Goal: Task Accomplishment & Management: Manage account settings

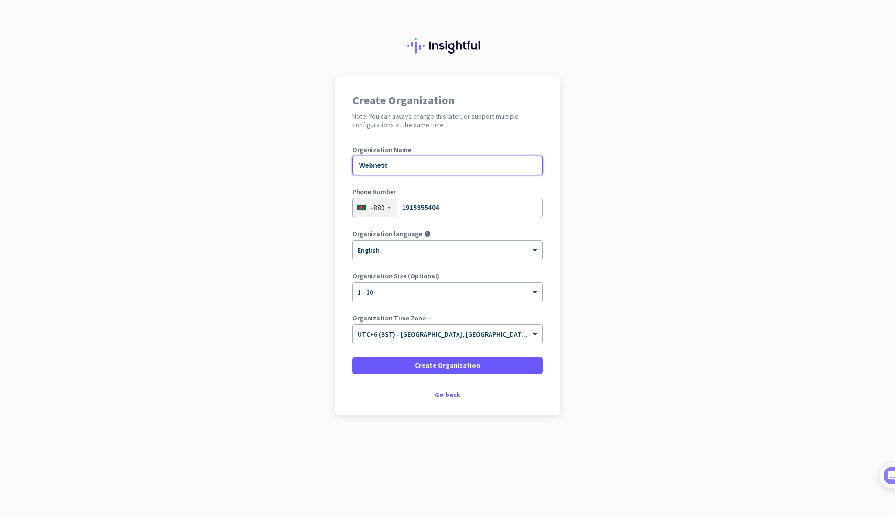
drag, startPoint x: 403, startPoint y: 166, endPoint x: 327, endPoint y: 159, distance: 75.9
click at [327, 159] on app-onboarding-organization "Create Organization Note: You can always change this later, or support multiple…" at bounding box center [447, 269] width 895 height 385
type input "Brainify"
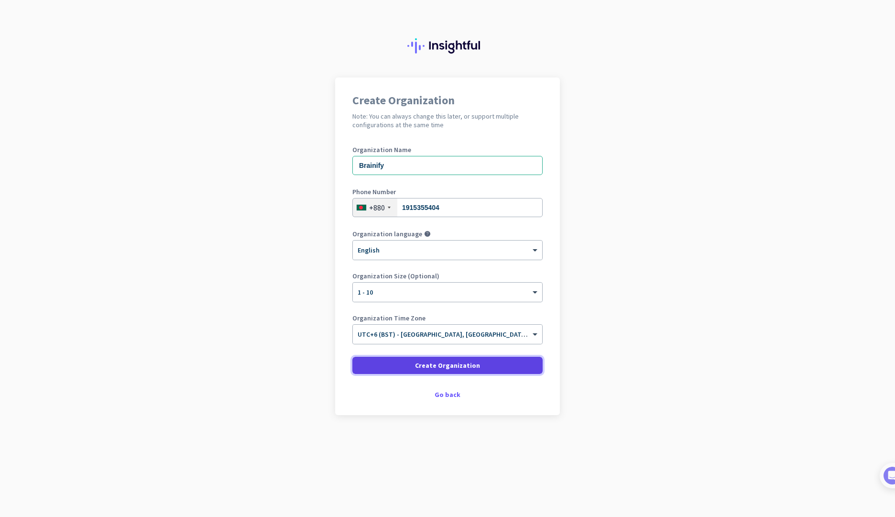
click at [443, 366] on span "Create Organization" at bounding box center [447, 366] width 65 height 10
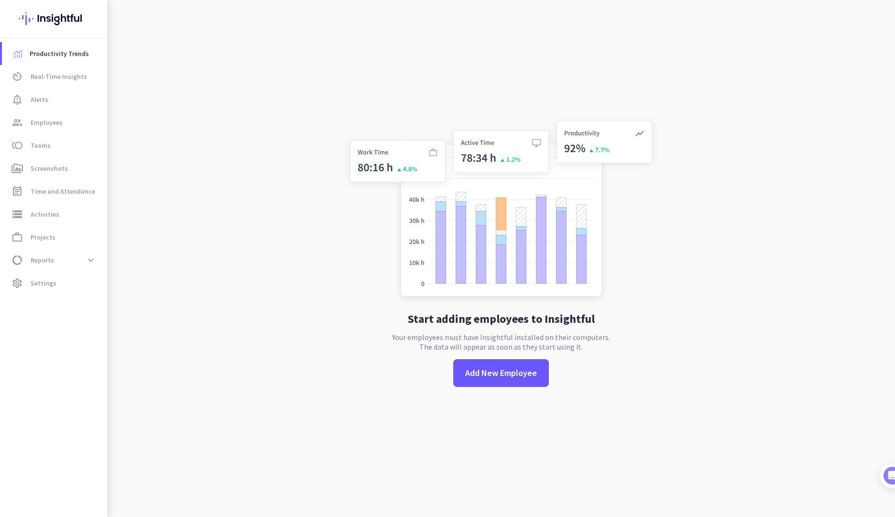
click at [458, 366] on div "Start adding employees to Insightful Your employees must have Insightful instal…" at bounding box center [501, 258] width 317 height 517
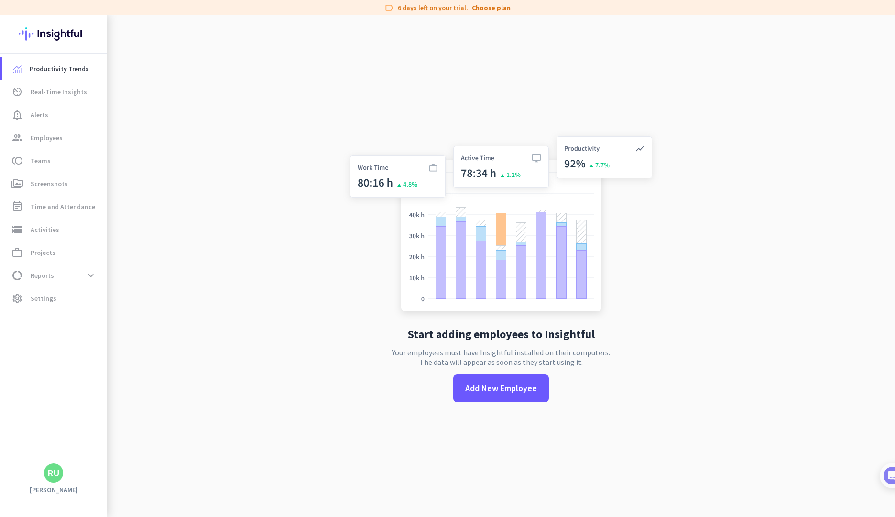
click at [308, 374] on app-no-employees "Start adding employees to Insightful Your employees must have Insightful instal…" at bounding box center [501, 273] width 788 height 517
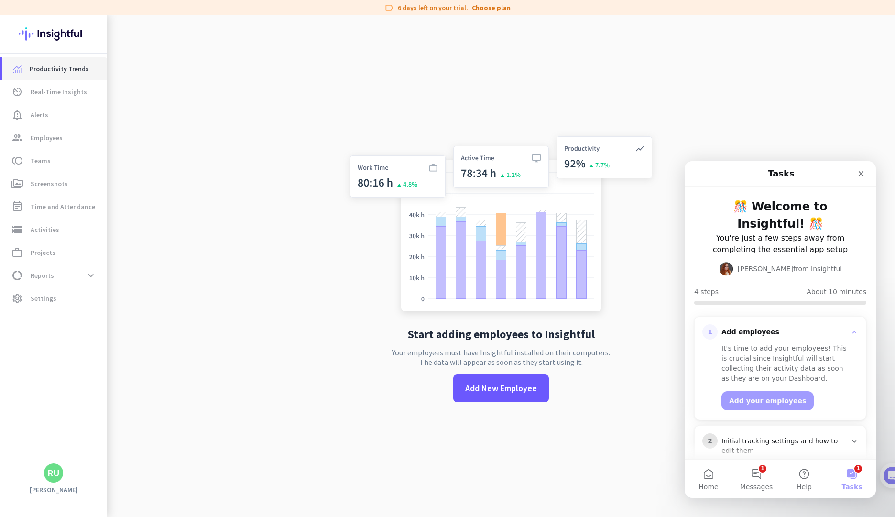
click at [79, 68] on span "Productivity Trends" at bounding box center [59, 68] width 59 height 11
click at [56, 92] on span "Real-Time Insights" at bounding box center [59, 91] width 56 height 11
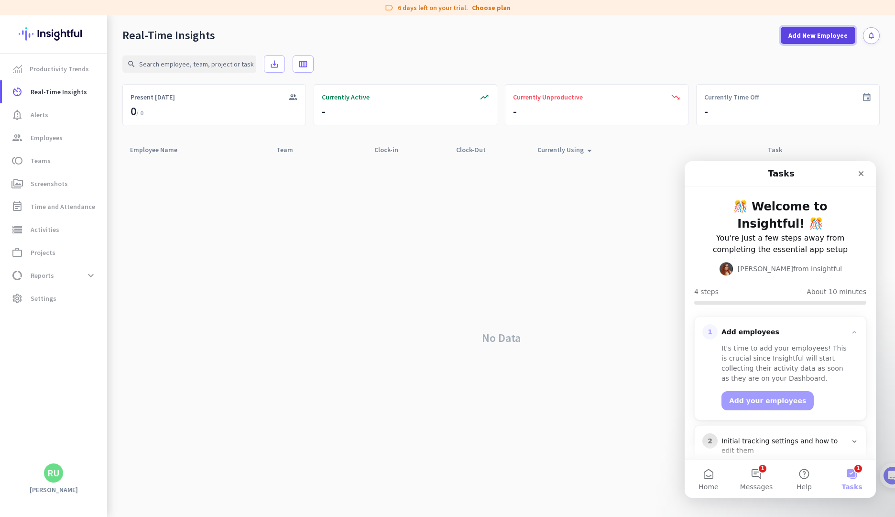
click at [822, 32] on span "Add New Employee" at bounding box center [818, 36] width 59 height 10
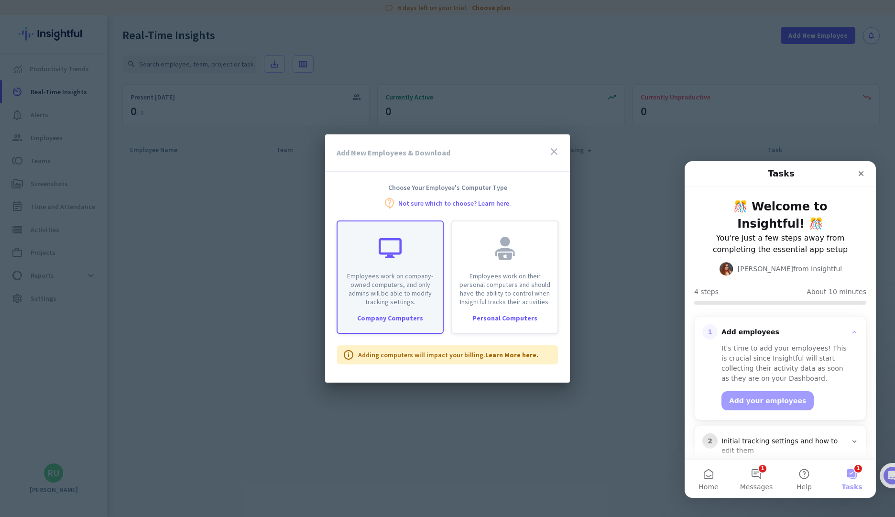
click at [410, 295] on p "Employees work on company-owned computers, and only admins will be able to modi…" at bounding box center [390, 289] width 94 height 34
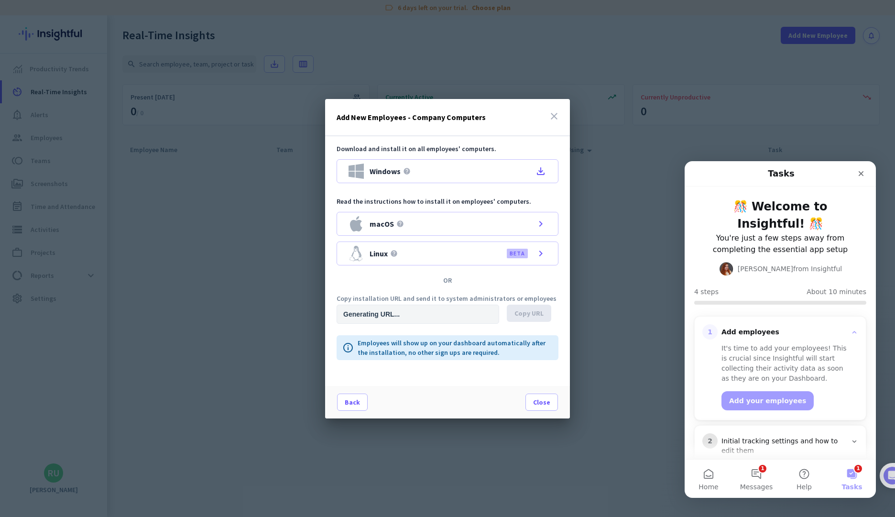
type input "[URL][DOMAIN_NAME]"
click at [433, 261] on div "Linux help BETA chevron_right" at bounding box center [448, 253] width 222 height 24
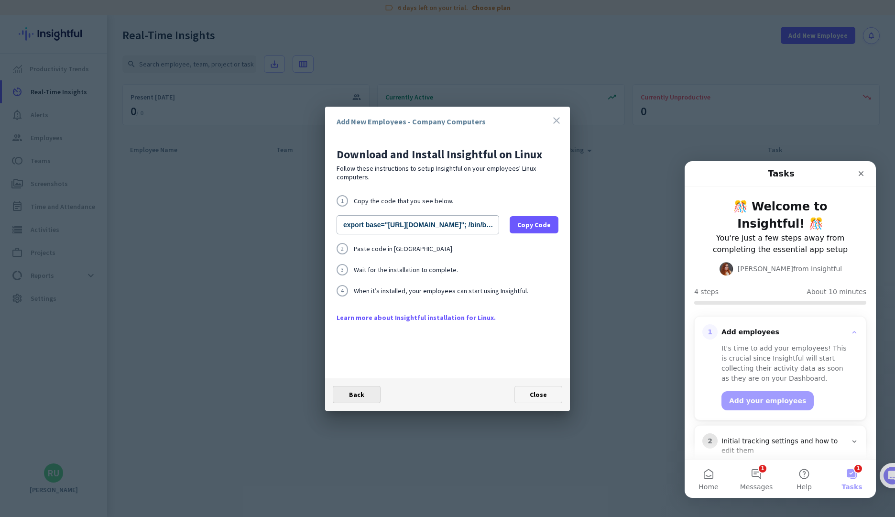
click at [361, 395] on span "Back" at bounding box center [356, 394] width 15 height 9
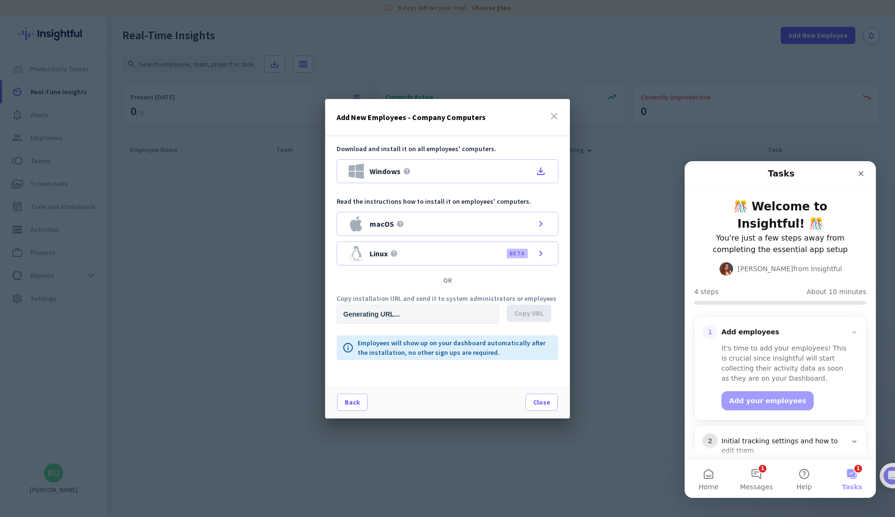
type input "[URL][DOMAIN_NAME]"
click at [361, 395] on span at bounding box center [353, 402] width 30 height 23
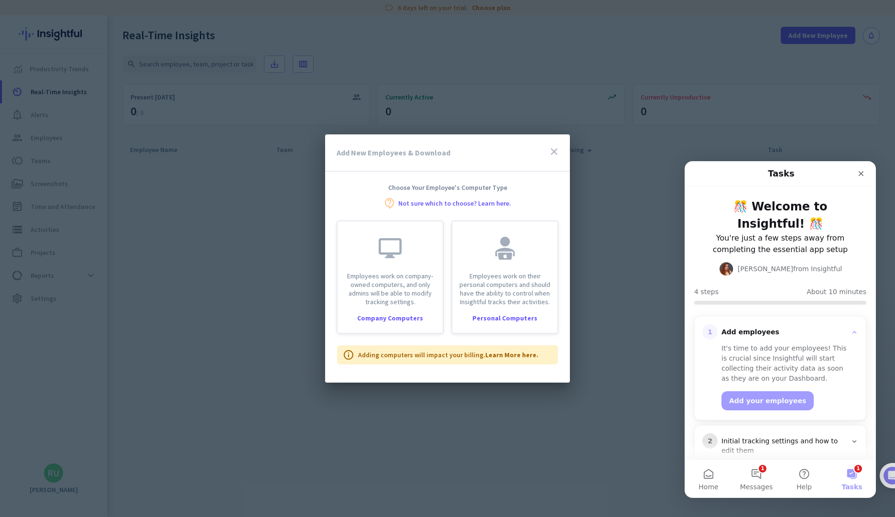
click at [556, 150] on icon "close" at bounding box center [553, 151] width 11 height 11
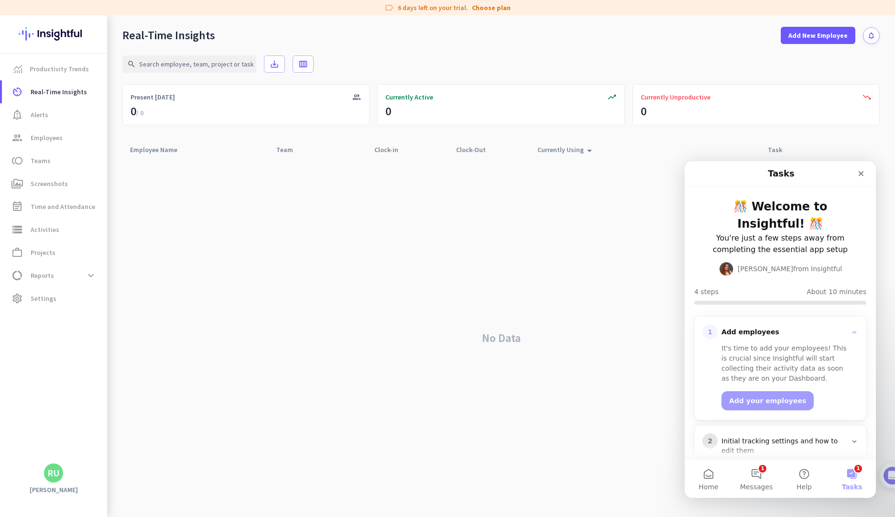
click at [422, 235] on div "No Data" at bounding box center [500, 338] width 757 height 358
click at [60, 114] on span "notification_important Alerts" at bounding box center [55, 114] width 90 height 11
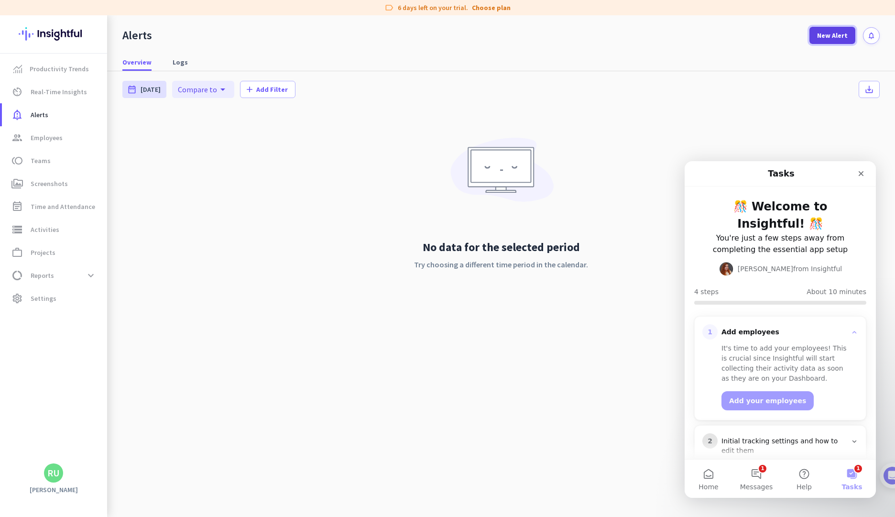
click at [821, 31] on span "New Alert" at bounding box center [832, 36] width 31 height 10
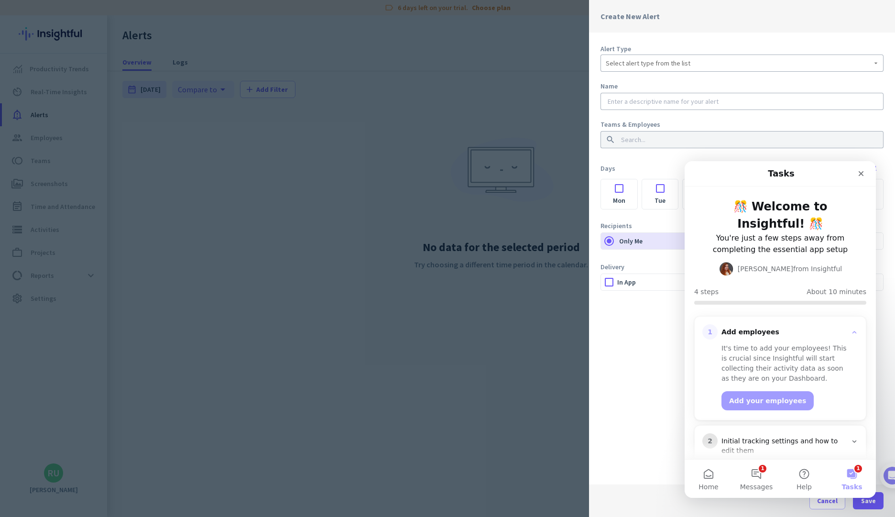
click at [573, 187] on div at bounding box center [447, 258] width 895 height 517
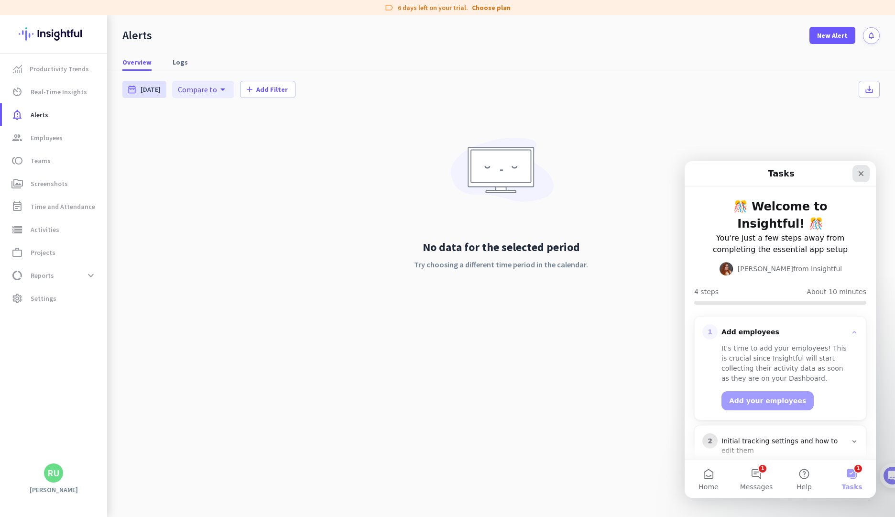
click at [859, 175] on icon "Close" at bounding box center [861, 174] width 8 height 8
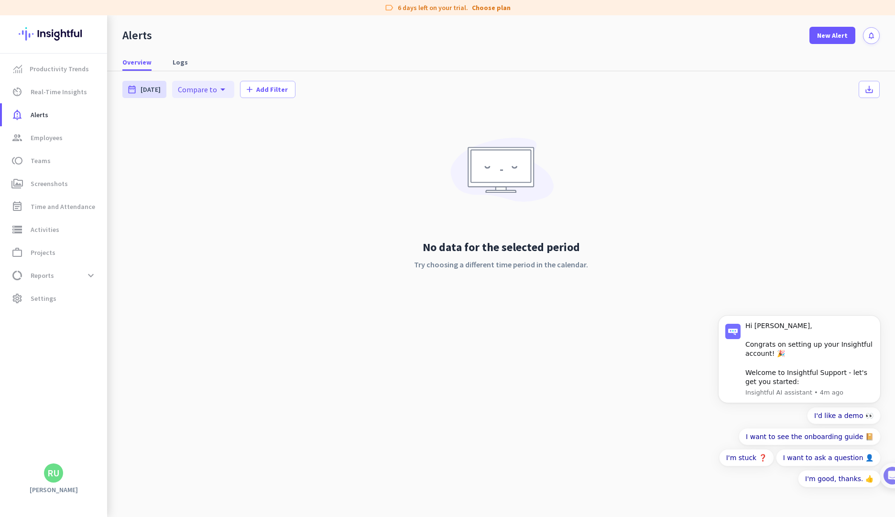
click at [697, 215] on div "No data for the selected period Try choosing a different time period in the cal…" at bounding box center [500, 212] width 757 height 211
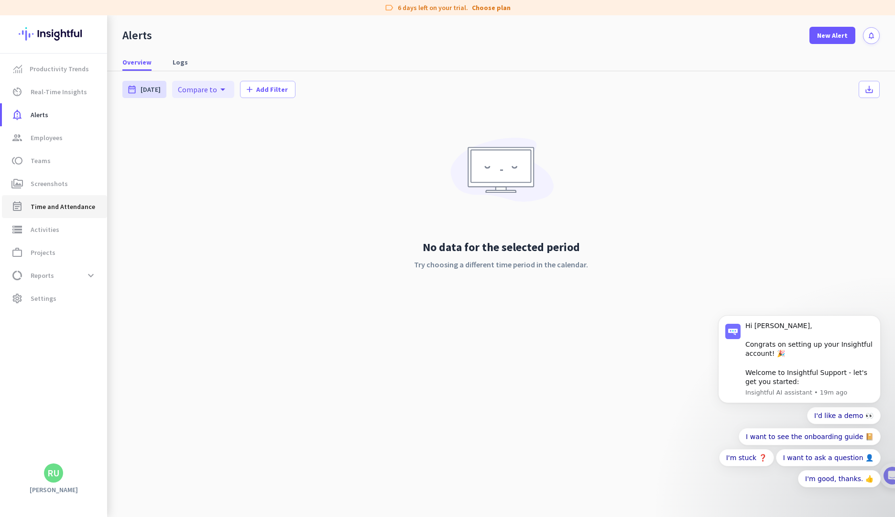
click at [46, 204] on span "Time and Attendance" at bounding box center [63, 206] width 65 height 11
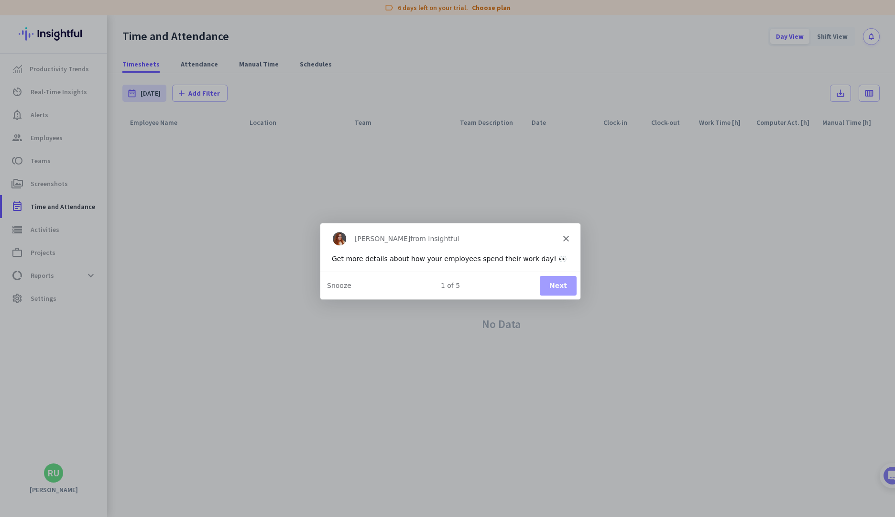
click at [554, 278] on button "Next" at bounding box center [557, 285] width 37 height 20
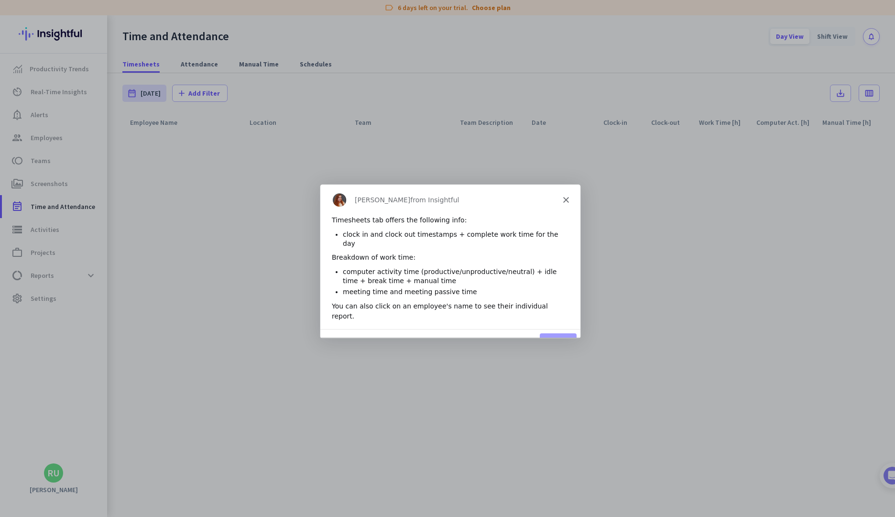
click at [556, 333] on button "Next" at bounding box center [557, 343] width 37 height 20
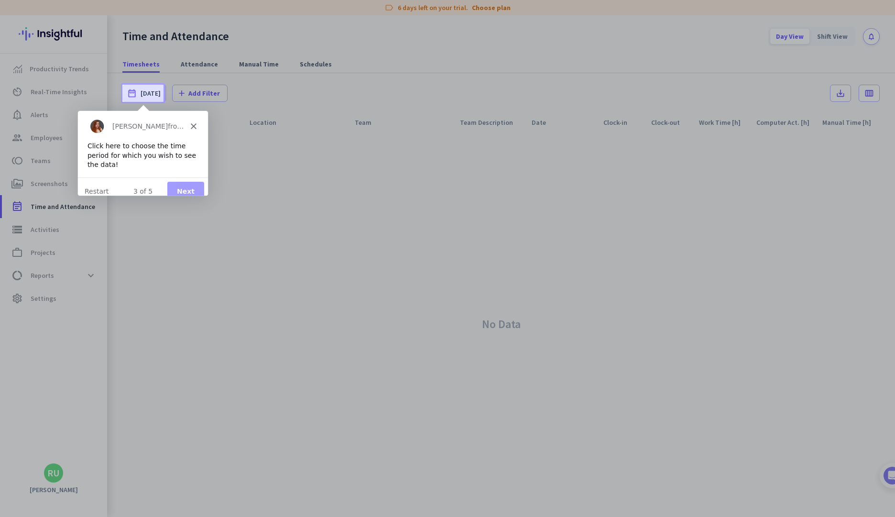
click at [183, 181] on button "Next" at bounding box center [185, 191] width 37 height 20
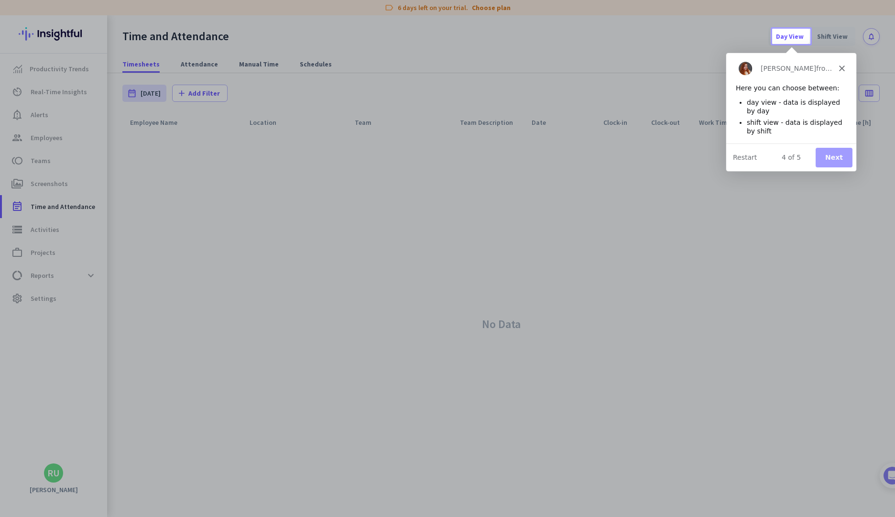
click at [839, 160] on button "Next" at bounding box center [833, 157] width 37 height 20
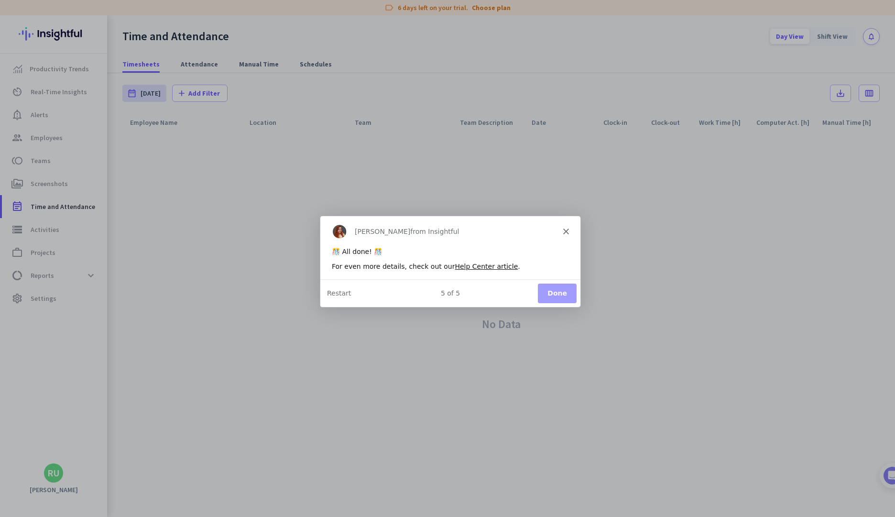
click at [568, 300] on button "Done" at bounding box center [556, 293] width 39 height 20
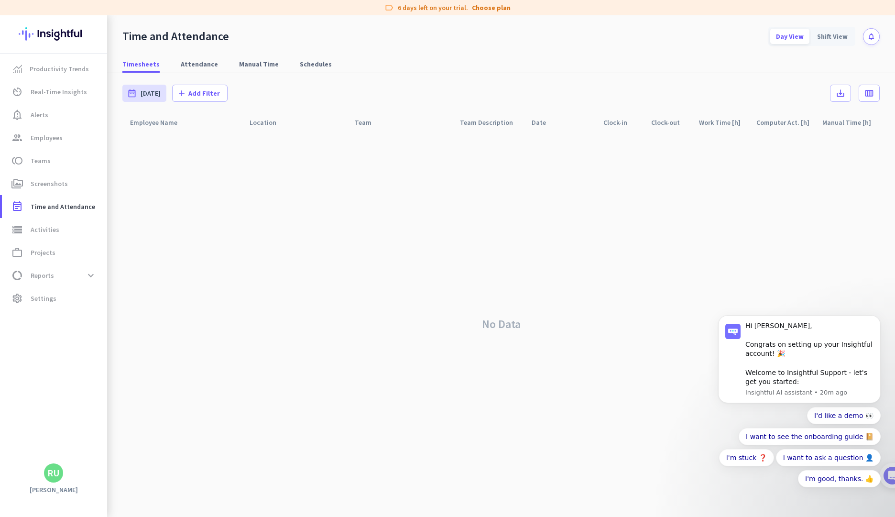
click at [492, 271] on div "No Data" at bounding box center [500, 324] width 757 height 385
click at [144, 92] on span "[DATE]" at bounding box center [151, 93] width 20 height 10
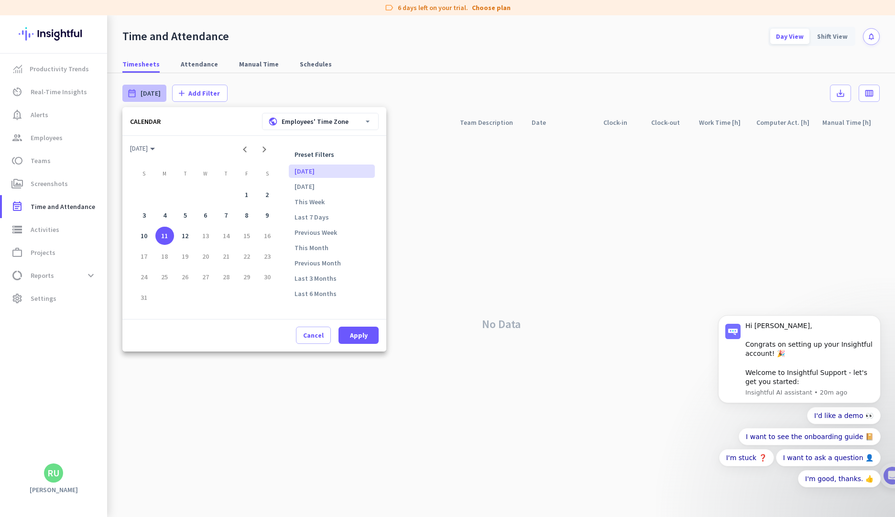
click at [504, 193] on div at bounding box center [447, 258] width 895 height 517
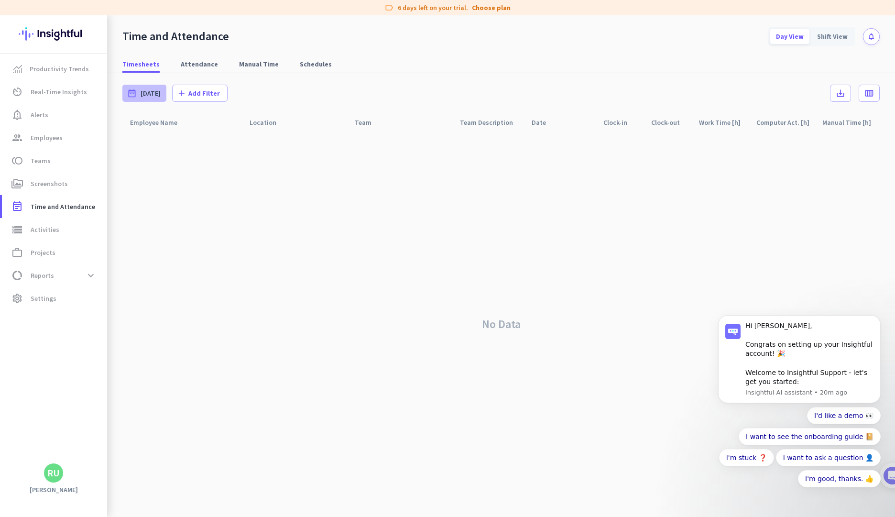
click at [157, 100] on div "date_range [DATE]" at bounding box center [144, 93] width 44 height 17
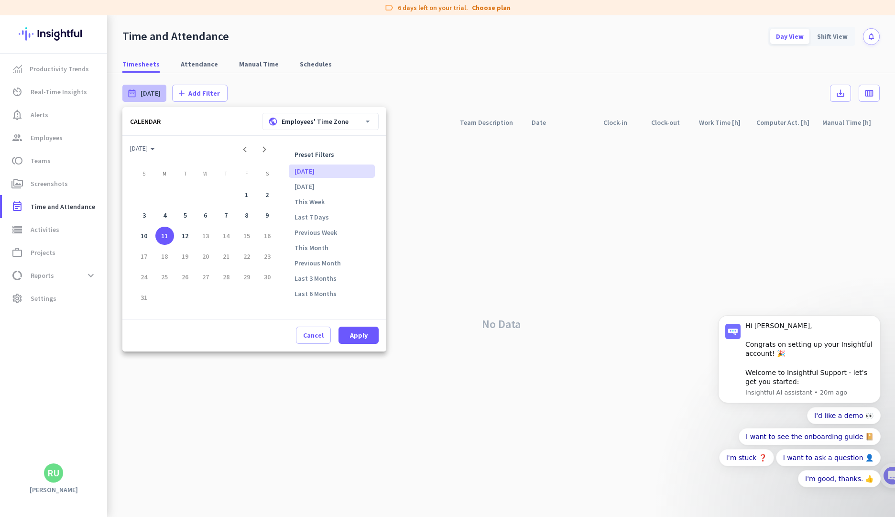
click at [432, 229] on div at bounding box center [447, 258] width 895 height 517
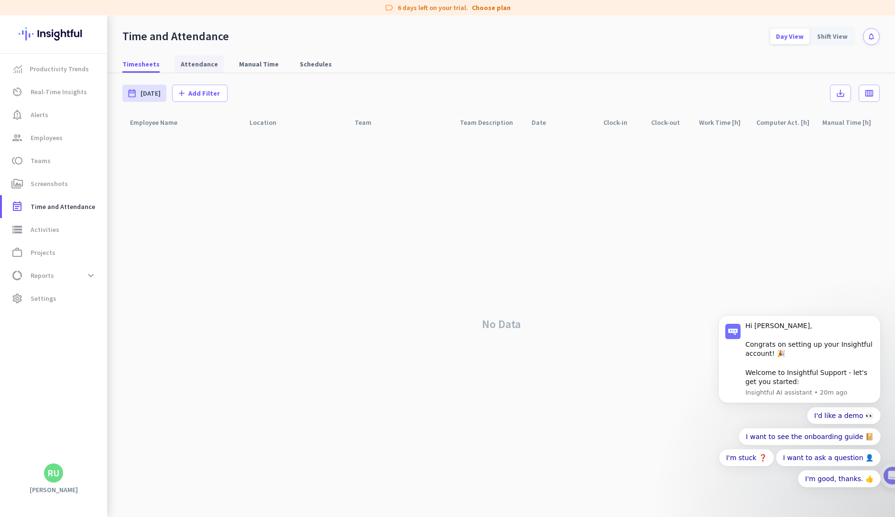
click at [190, 63] on span "Attendance" at bounding box center [199, 64] width 37 height 10
type input "[DATE] - [DATE]"
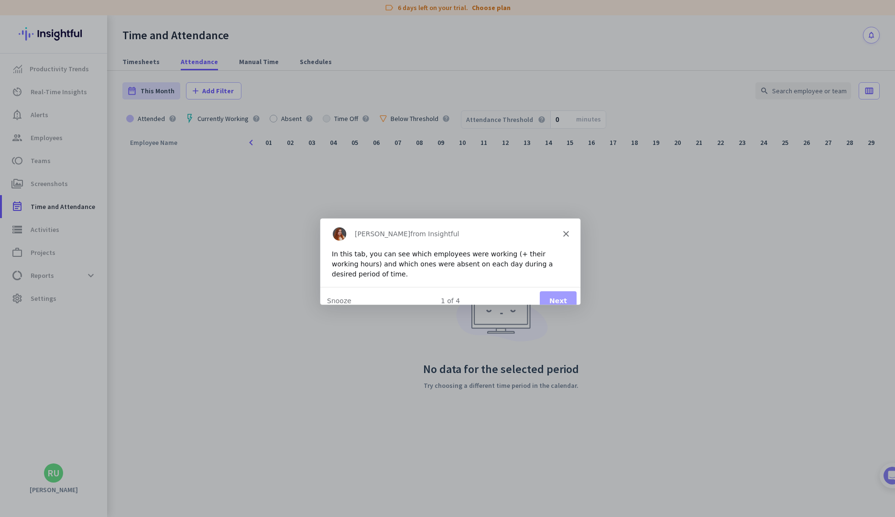
click at [252, 66] on div "Product tour overlay" at bounding box center [447, 258] width 895 height 517
click at [556, 292] on button "Next" at bounding box center [557, 300] width 37 height 20
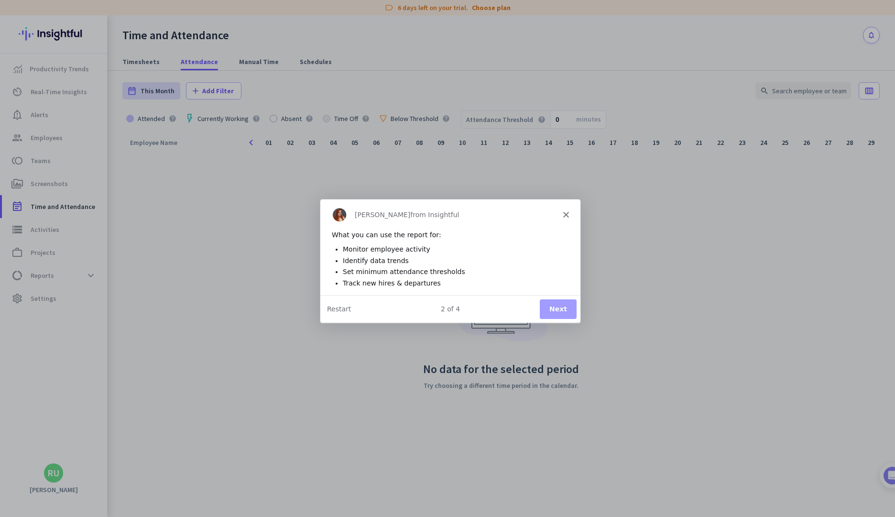
click at [568, 314] on button "Next" at bounding box center [557, 309] width 37 height 20
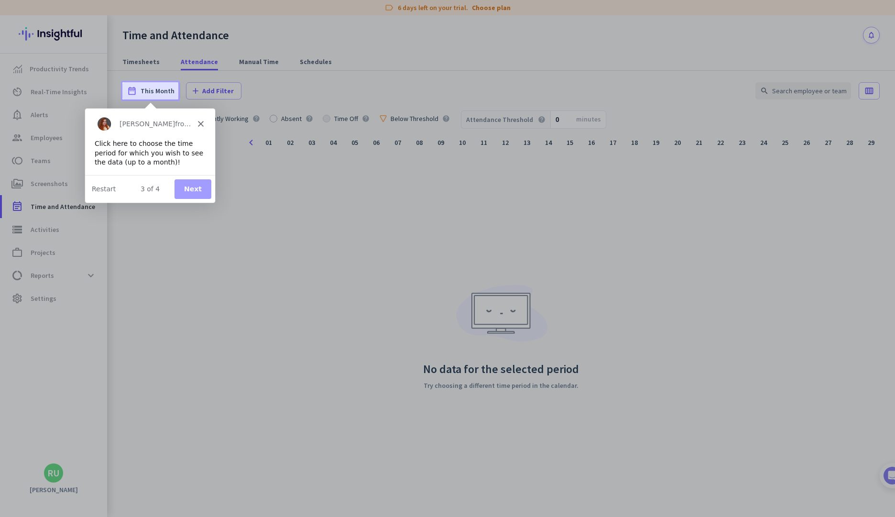
click at [193, 190] on button "Next" at bounding box center [192, 189] width 37 height 20
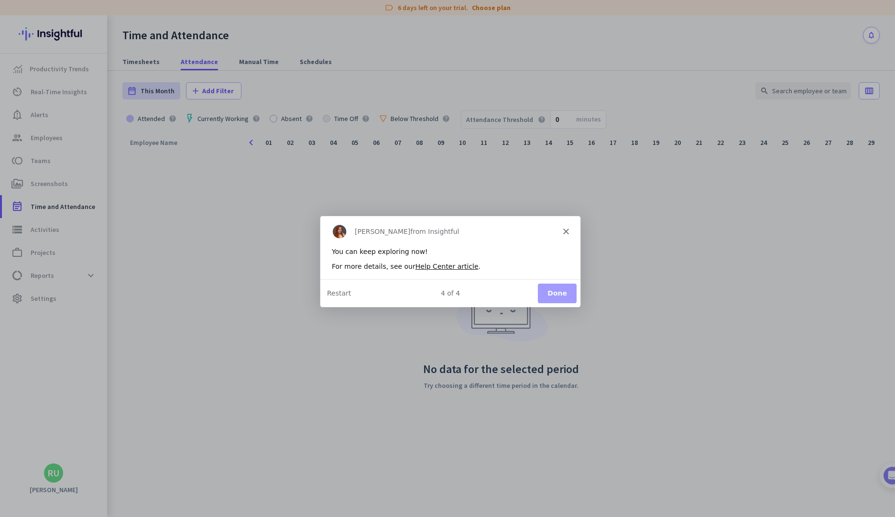
click at [557, 294] on button "Done" at bounding box center [556, 293] width 39 height 20
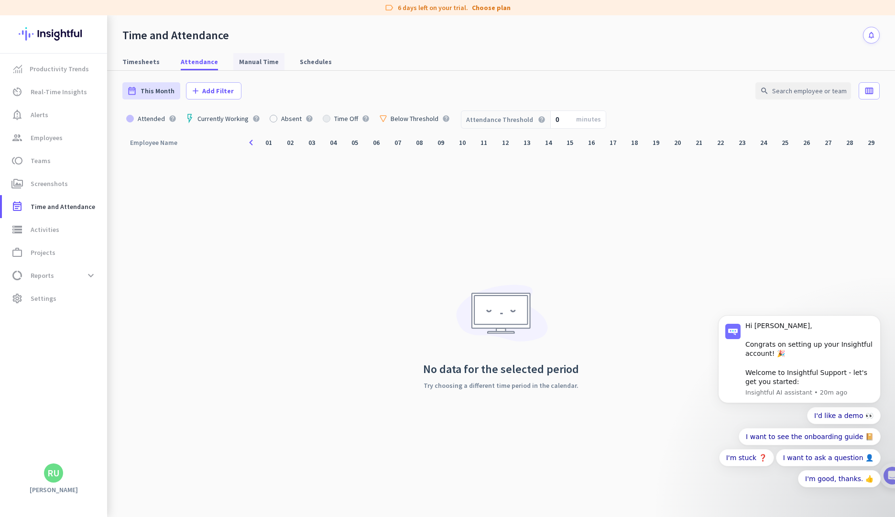
click at [250, 66] on span "Manual Time" at bounding box center [259, 62] width 40 height 10
type input "[DATE] - [DATE]"
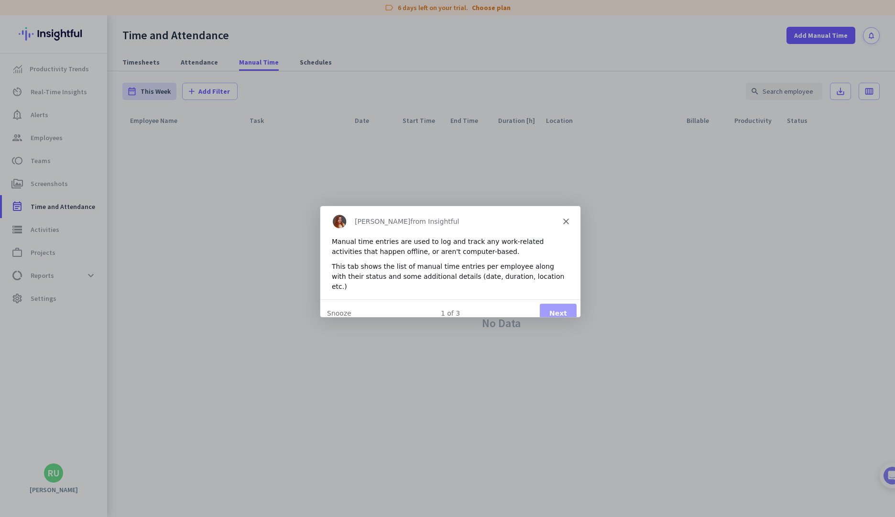
click at [549, 307] on button "Next" at bounding box center [557, 313] width 37 height 20
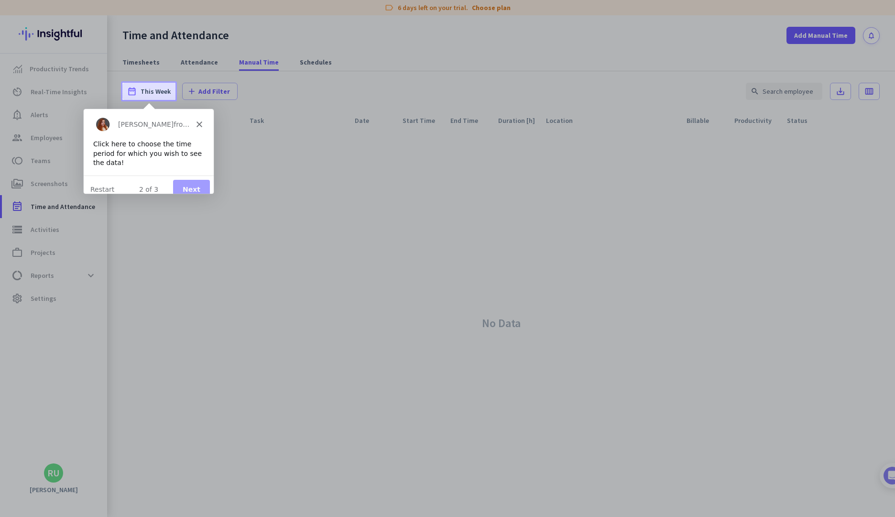
click at [191, 185] on button "Next" at bounding box center [191, 189] width 37 height 20
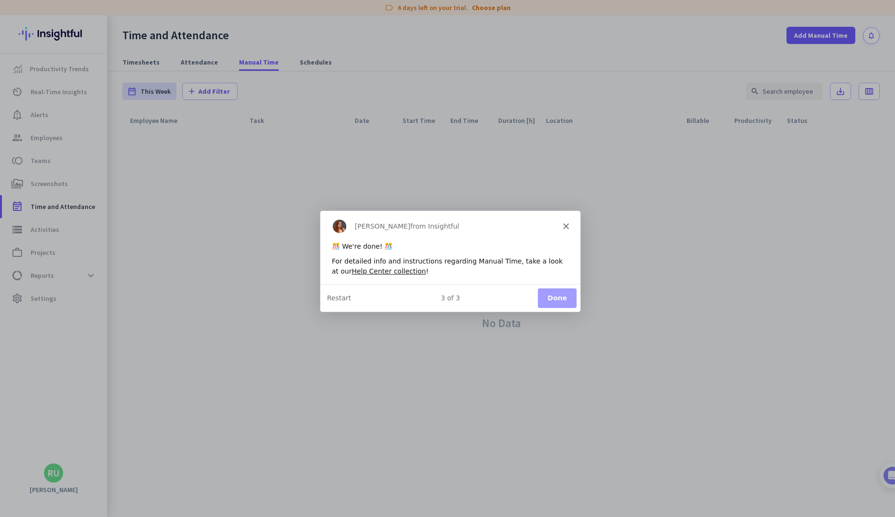
click at [553, 299] on button "Done" at bounding box center [556, 298] width 39 height 20
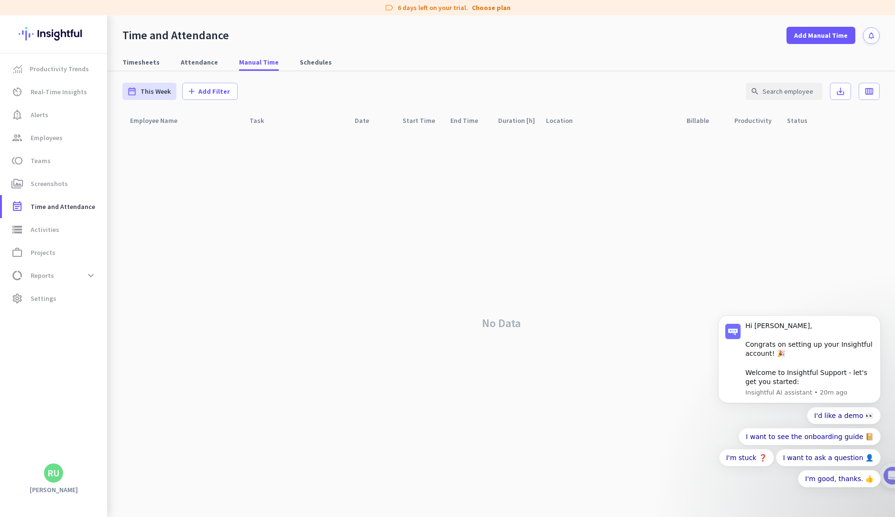
click at [464, 238] on div "No Data" at bounding box center [500, 323] width 757 height 387
click at [822, 35] on span "Add Manual Time" at bounding box center [821, 36] width 54 height 10
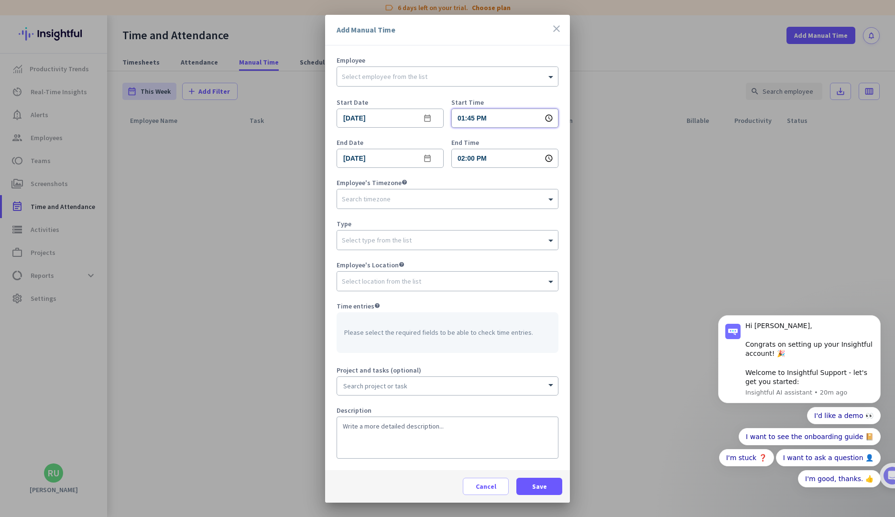
click at [484, 120] on input "01:45 PM" at bounding box center [504, 118] width 107 height 19
drag, startPoint x: 427, startPoint y: 173, endPoint x: 422, endPoint y: 174, distance: 5.3
click at [422, 174] on div at bounding box center [447, 258] width 895 height 517
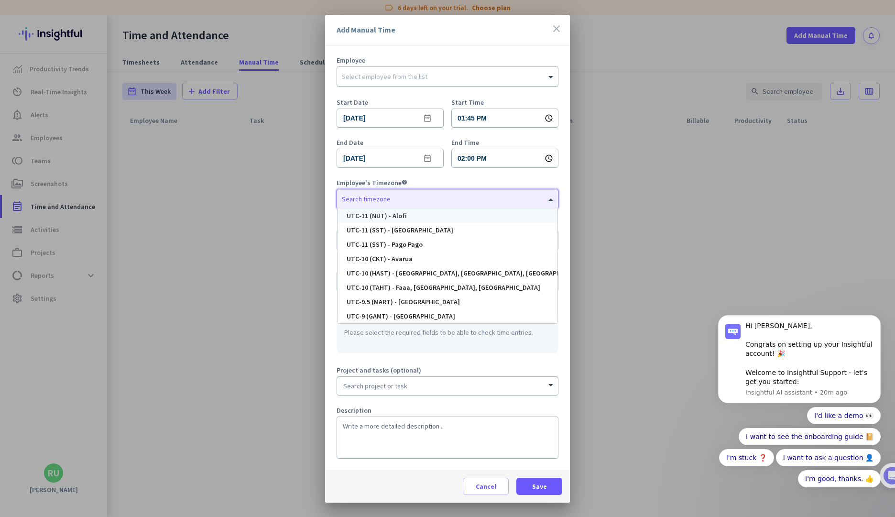
click at [425, 197] on input "text" at bounding box center [438, 197] width 192 height 7
click at [422, 197] on input "text" at bounding box center [438, 197] width 192 height 7
click at [426, 186] on span "Employee's Timezone help" at bounding box center [448, 182] width 222 height 7
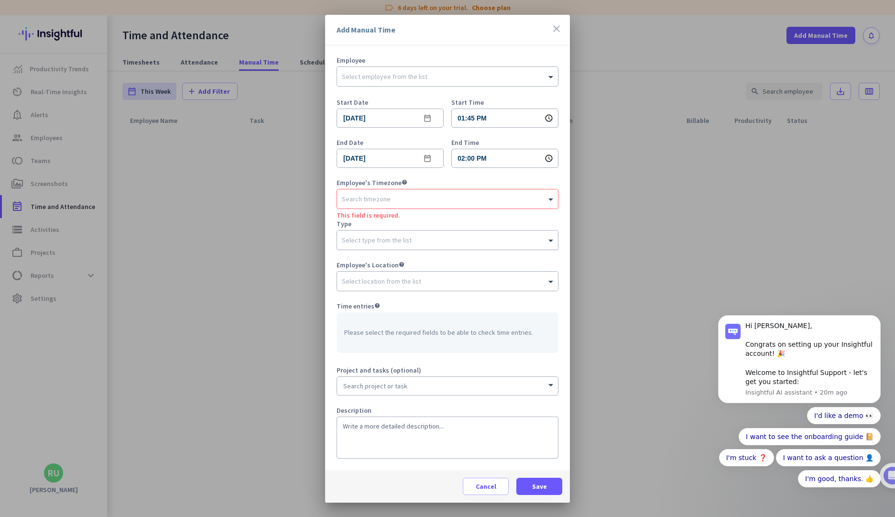
click at [397, 239] on input "text" at bounding box center [438, 238] width 192 height 7
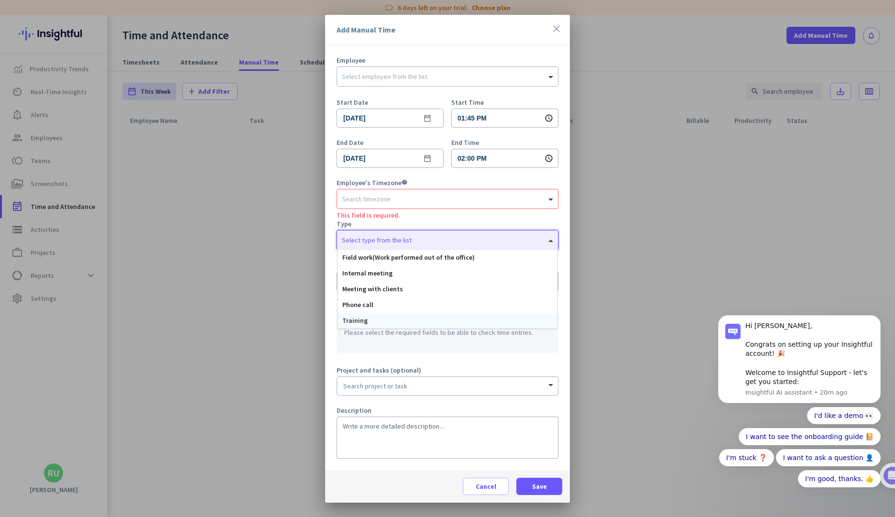
click at [379, 353] on div "Time entries help Please select the required fields to be able to check time en…" at bounding box center [448, 329] width 222 height 53
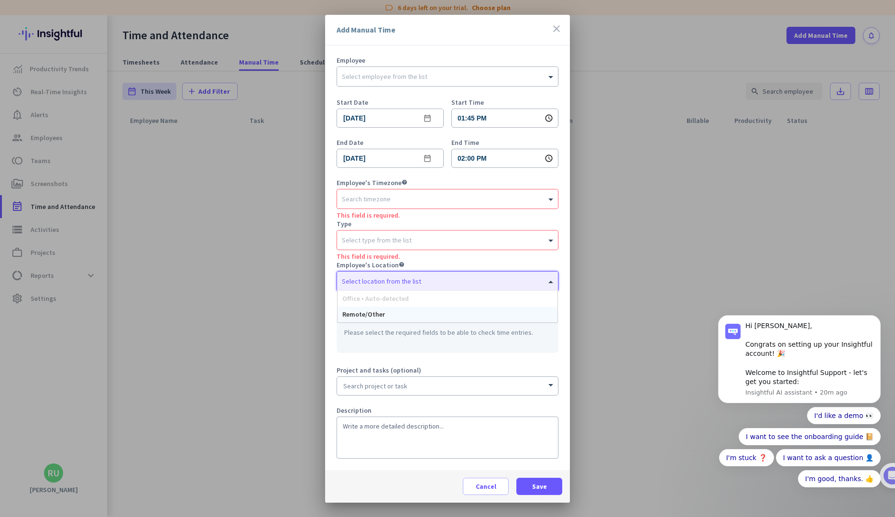
click at [410, 284] on div "Select location from the list" at bounding box center [381, 281] width 79 height 9
click at [377, 310] on span "Remote/Other" at bounding box center [363, 314] width 43 height 9
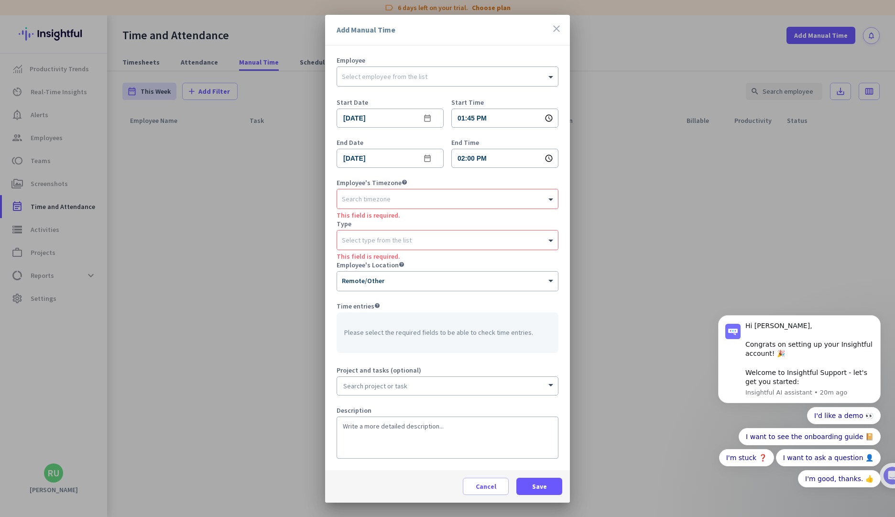
click at [389, 326] on div "Please select the required fields to be able to check time entries." at bounding box center [448, 332] width 222 height 41
click at [384, 387] on input at bounding box center [447, 386] width 221 height 18
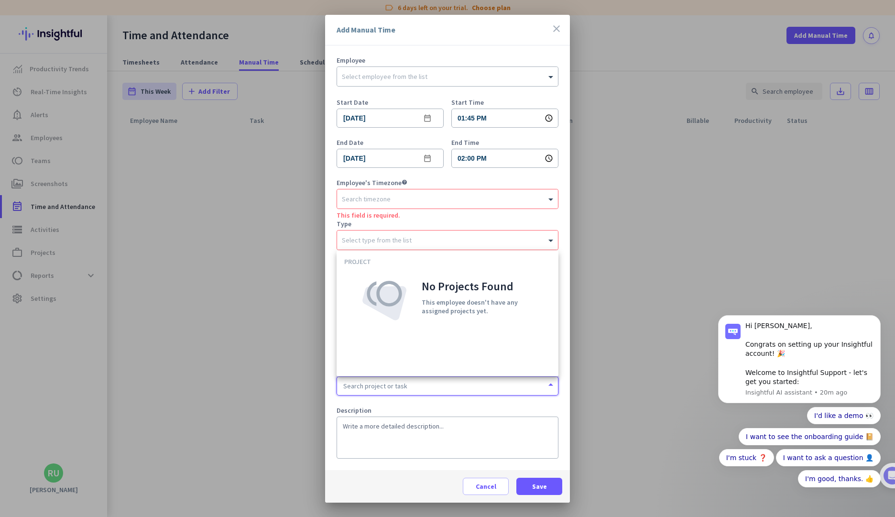
drag, startPoint x: 385, startPoint y: 381, endPoint x: 389, endPoint y: 377, distance: 5.8
click at [385, 381] on input at bounding box center [447, 386] width 221 height 18
drag, startPoint x: 414, startPoint y: 402, endPoint x: 419, endPoint y: 379, distance: 23.5
click at [413, 402] on form "Employee Select employee from the list Start Date [DATE] date_range Start Time …" at bounding box center [448, 263] width 222 height 413
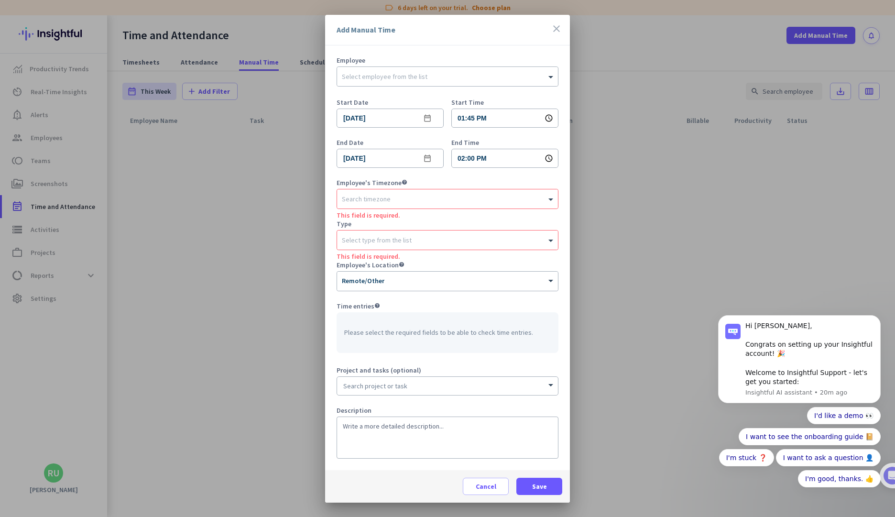
click at [467, 181] on span "Employee's Timezone help" at bounding box center [448, 182] width 222 height 7
click at [533, 164] on input "02:00 PM" at bounding box center [504, 158] width 107 height 19
click at [523, 134] on div at bounding box center [447, 258] width 895 height 517
click at [534, 163] on input "02:00 PM" at bounding box center [504, 158] width 107 height 19
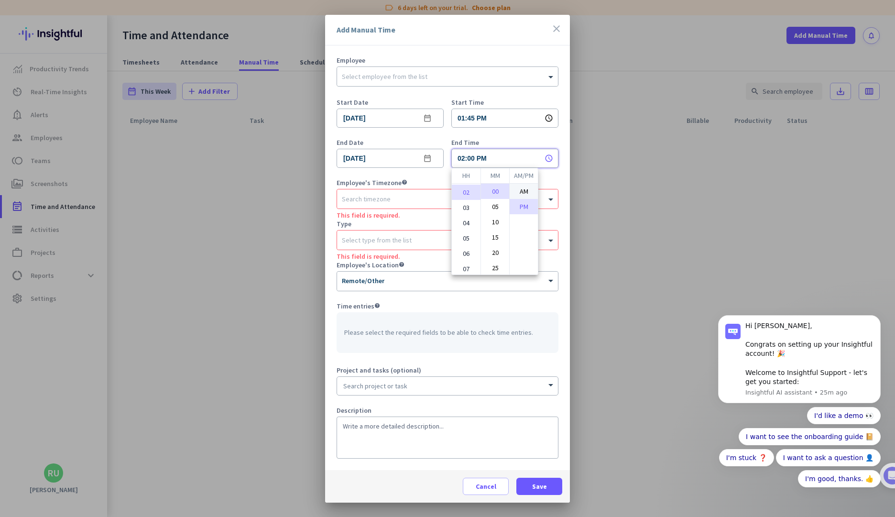
click at [527, 193] on li "AM" at bounding box center [524, 191] width 28 height 15
click at [527, 208] on li "PM" at bounding box center [524, 206] width 28 height 15
click at [529, 191] on li "AM" at bounding box center [524, 191] width 28 height 15
click at [529, 209] on li "PM" at bounding box center [524, 206] width 28 height 15
click at [464, 230] on li "04" at bounding box center [466, 222] width 29 height 15
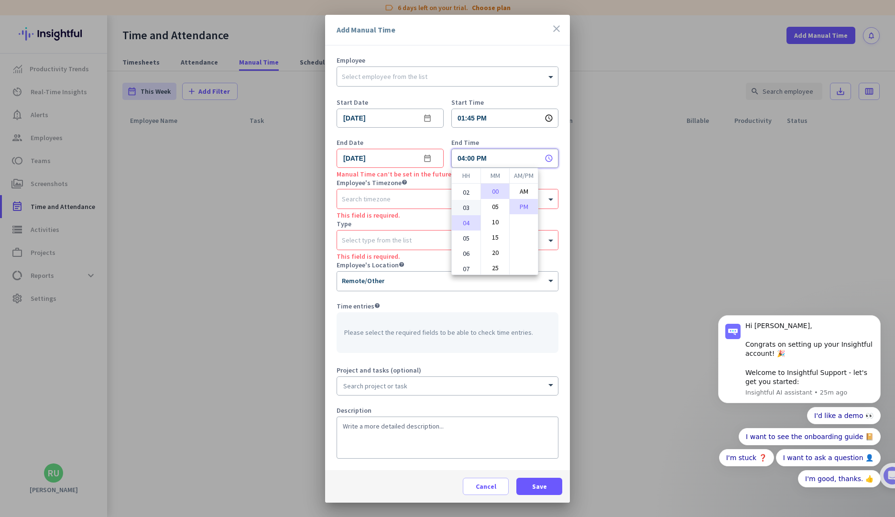
click at [465, 204] on li "03" at bounding box center [466, 207] width 29 height 15
click at [461, 196] on li "02" at bounding box center [466, 192] width 29 height 15
click at [489, 140] on div at bounding box center [447, 258] width 895 height 517
click at [470, 159] on input "02:00 PM" at bounding box center [504, 158] width 107 height 19
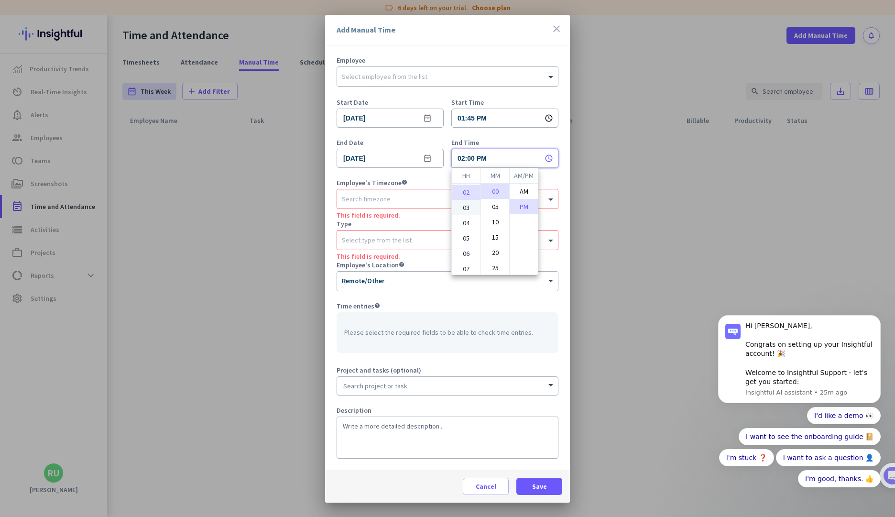
click at [458, 207] on li "03" at bounding box center [466, 207] width 29 height 15
type input "03:00 PM"
click at [492, 117] on div at bounding box center [447, 258] width 895 height 517
click at [484, 117] on input "01:45 PM" at bounding box center [504, 118] width 107 height 19
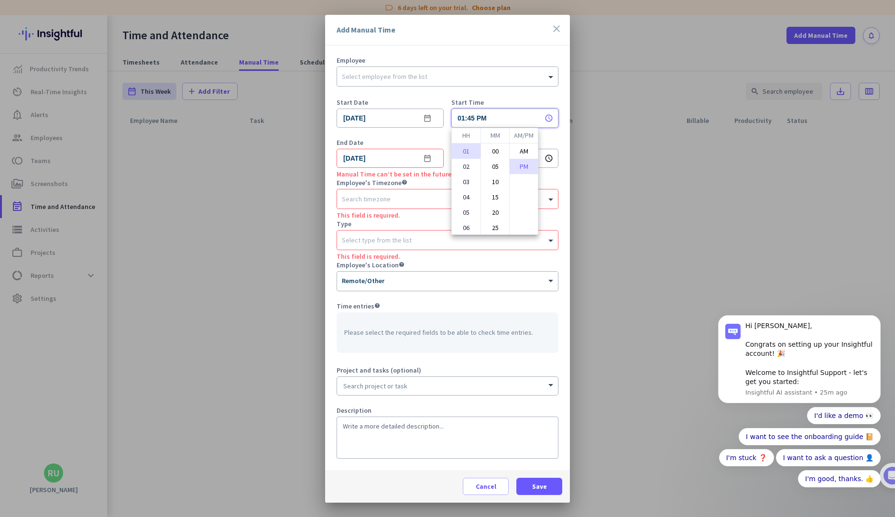
scroll to position [93, 0]
click at [517, 149] on li "AM" at bounding box center [524, 150] width 28 height 15
click at [462, 186] on li "09" at bounding box center [466, 187] width 29 height 15
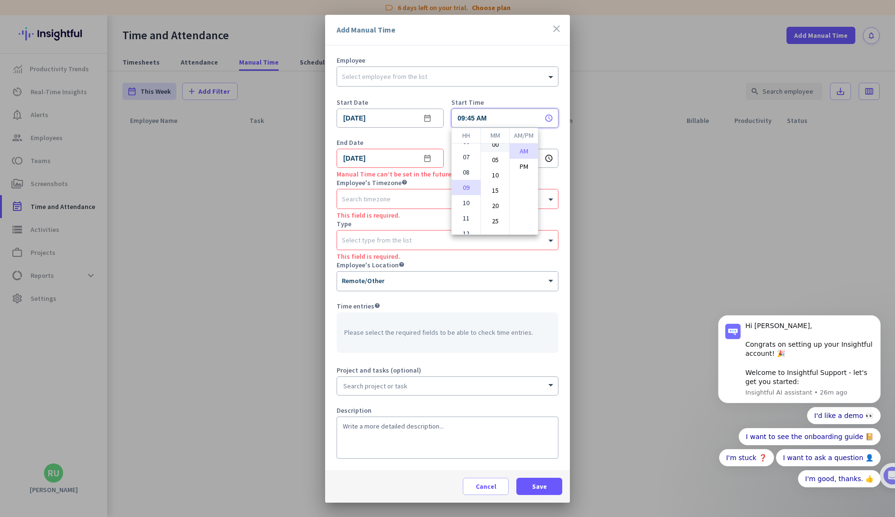
click at [496, 146] on li "00" at bounding box center [495, 144] width 28 height 15
type input "09:00 AM"
click at [556, 149] on div at bounding box center [447, 258] width 895 height 517
click at [487, 159] on input "03:00 PM" at bounding box center [504, 158] width 107 height 19
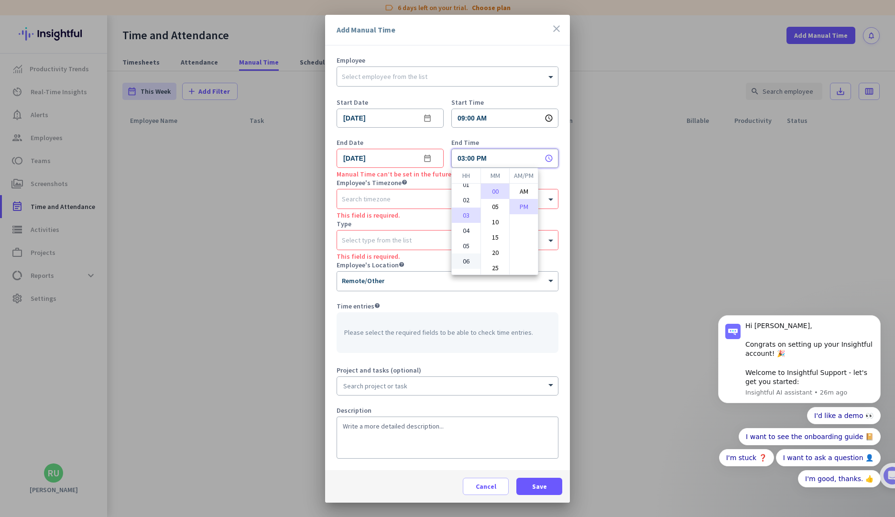
click at [462, 264] on li "06" at bounding box center [466, 260] width 29 height 15
type input "06:00 PM"
click at [522, 207] on li "PM" at bounding box center [524, 206] width 28 height 15
click at [554, 180] on div at bounding box center [447, 258] width 895 height 517
click at [375, 160] on input "[DATE]" at bounding box center [390, 158] width 107 height 19
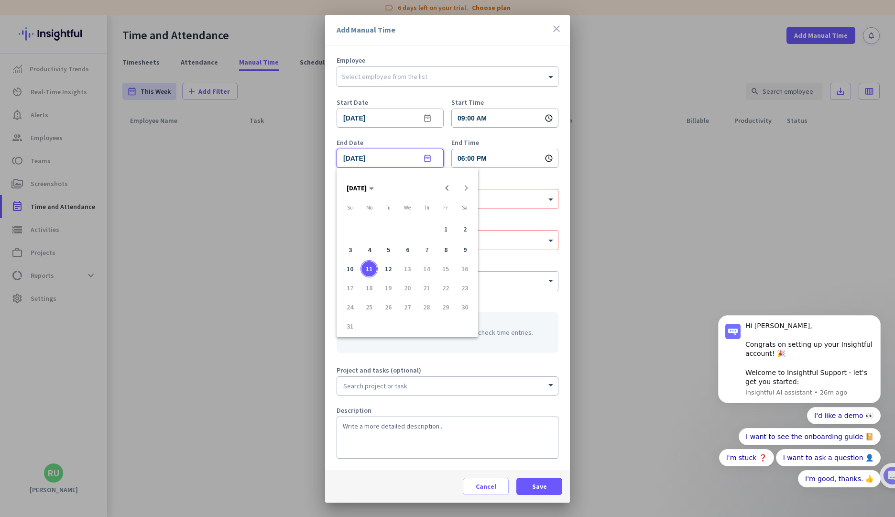
click at [346, 269] on span "10" at bounding box center [349, 268] width 17 height 17
type input "[DATE]"
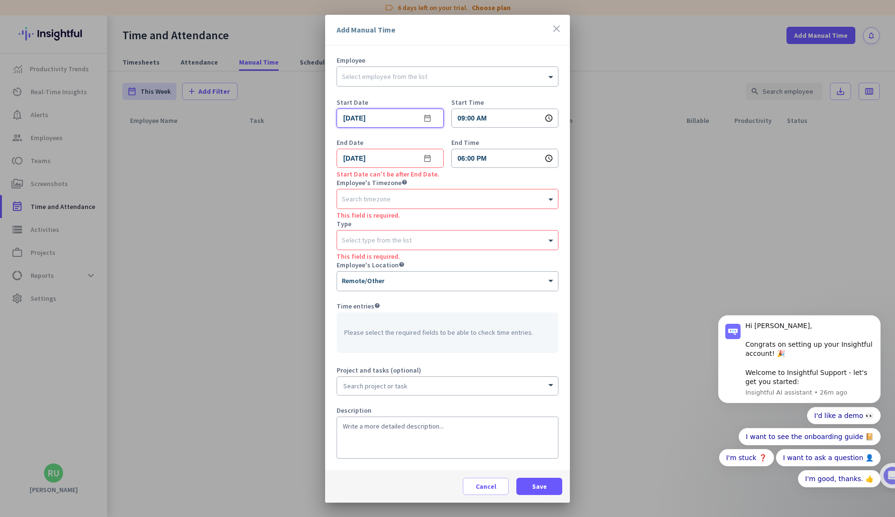
click at [389, 117] on input "[DATE]" at bounding box center [390, 118] width 107 height 19
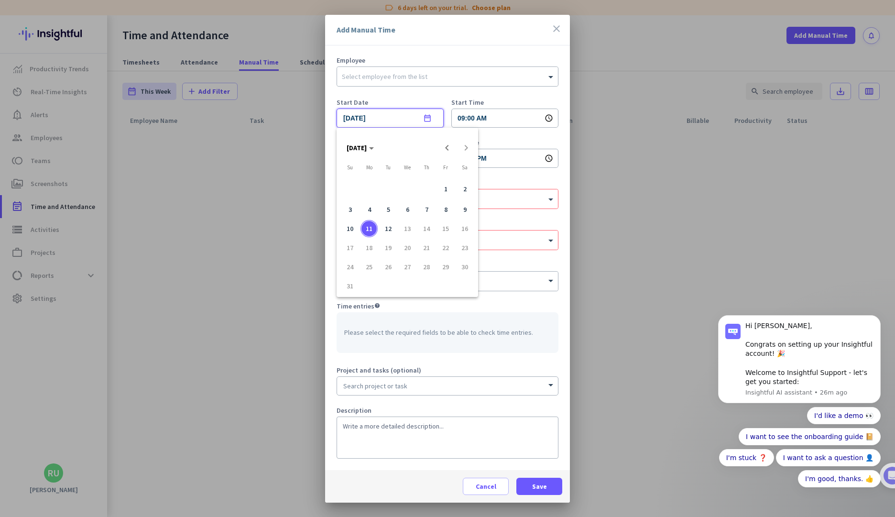
click at [353, 224] on span "10" at bounding box center [349, 228] width 17 height 17
type input "[DATE]"
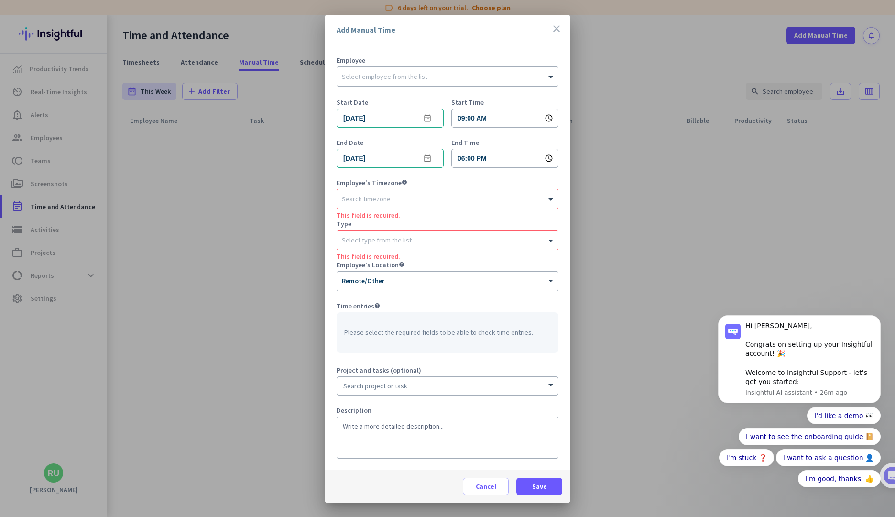
click at [494, 181] on span "Employee's Timezone help" at bounding box center [448, 182] width 222 height 7
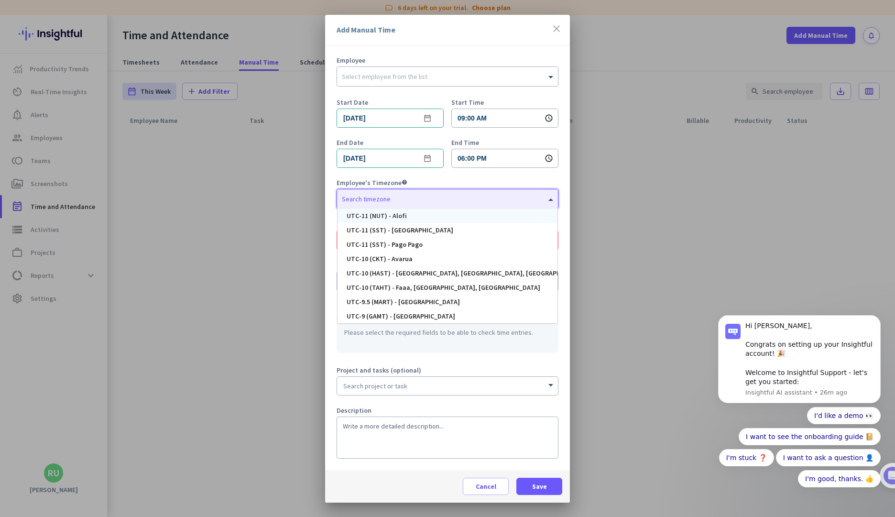
click at [423, 201] on div at bounding box center [447, 197] width 221 height 10
click at [423, 199] on input "text" at bounding box center [438, 197] width 192 height 7
click at [438, 182] on span "Employee's Timezone help" at bounding box center [448, 182] width 222 height 7
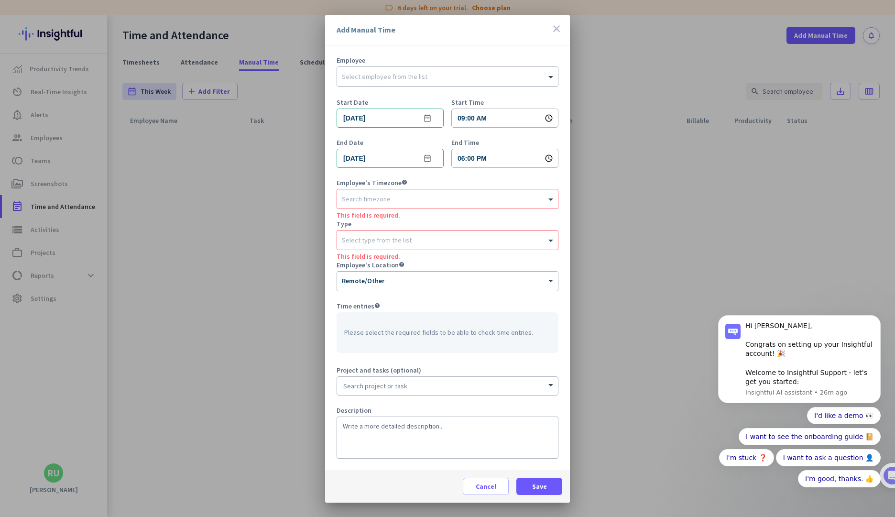
click at [403, 334] on div "Please select the required fields to be able to check time entries." at bounding box center [448, 332] width 222 height 41
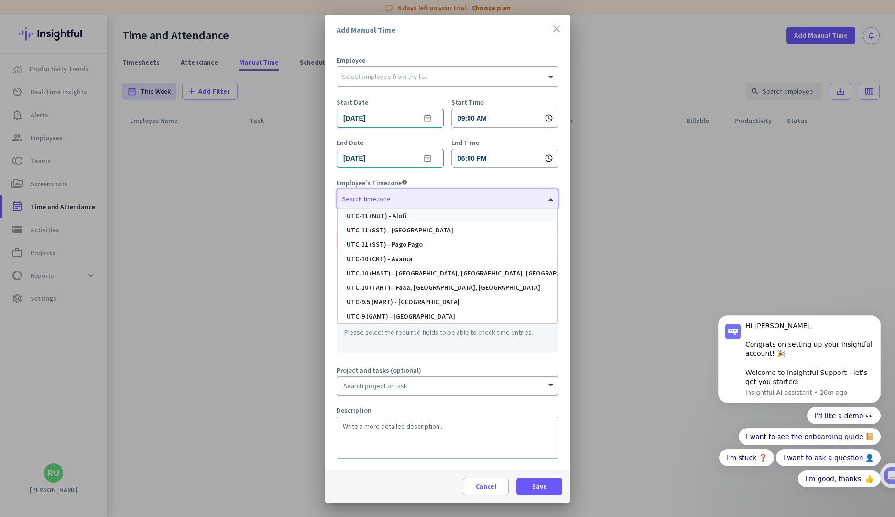
click at [421, 200] on input "text" at bounding box center [438, 197] width 192 height 7
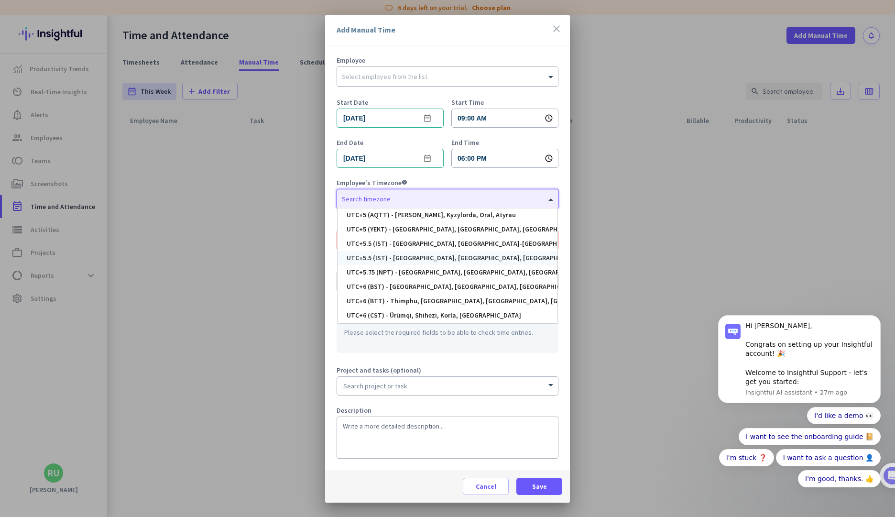
scroll to position [3443, 0]
click at [398, 290] on div "UTC+6 (BST) - [GEOGRAPHIC_DATA], [GEOGRAPHIC_DATA], [GEOGRAPHIC_DATA], [GEOGRAP…" at bounding box center [497, 287] width 300 height 7
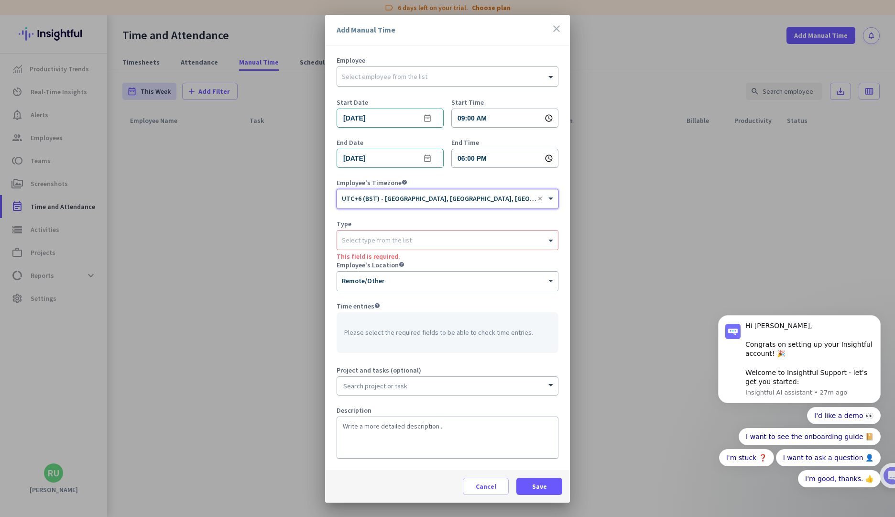
click at [454, 235] on input "text" at bounding box center [438, 238] width 192 height 7
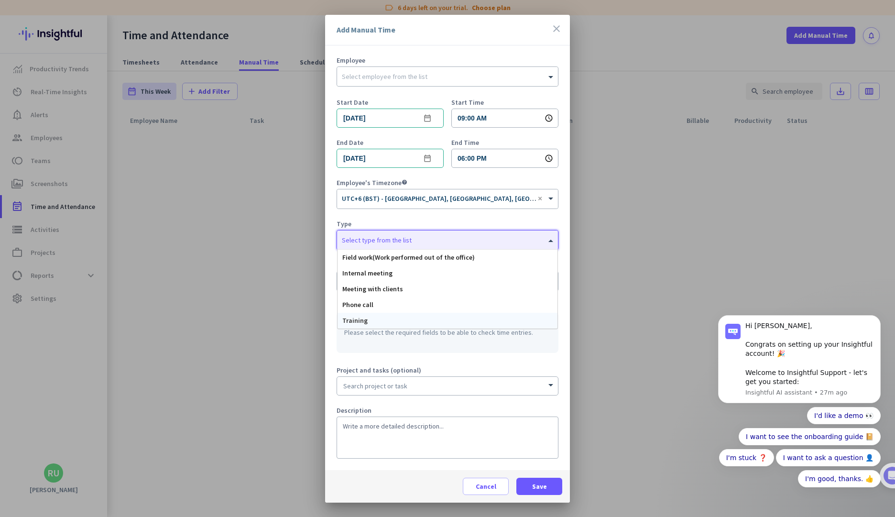
click at [372, 318] on div "Training" at bounding box center [448, 321] width 220 height 16
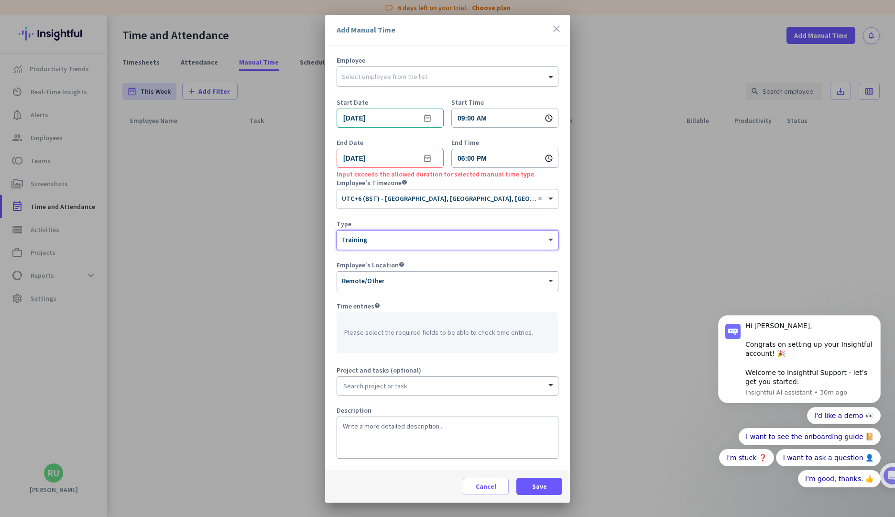
click at [434, 286] on div "× Remote/Other" at bounding box center [447, 281] width 221 height 19
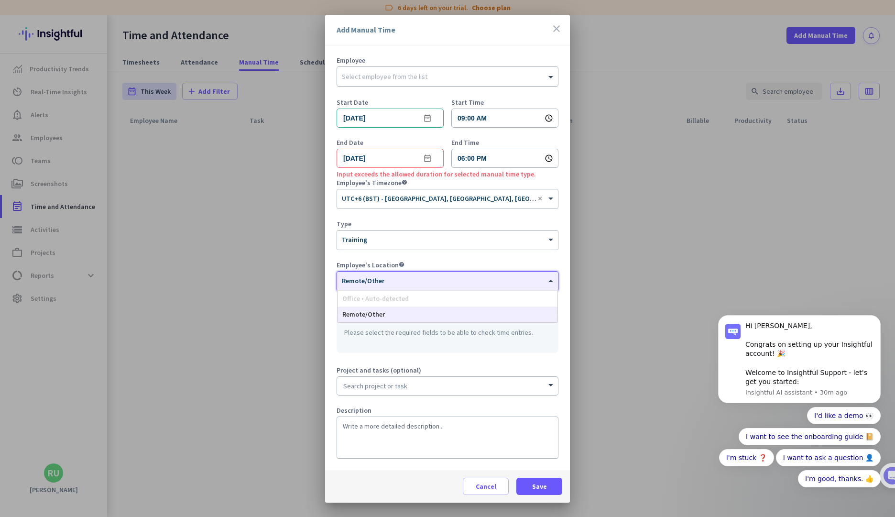
click at [433, 286] on div "× Remote/Other" at bounding box center [447, 281] width 221 height 19
click at [423, 343] on div "Please select the required fields to be able to check time entries." at bounding box center [448, 332] width 222 height 41
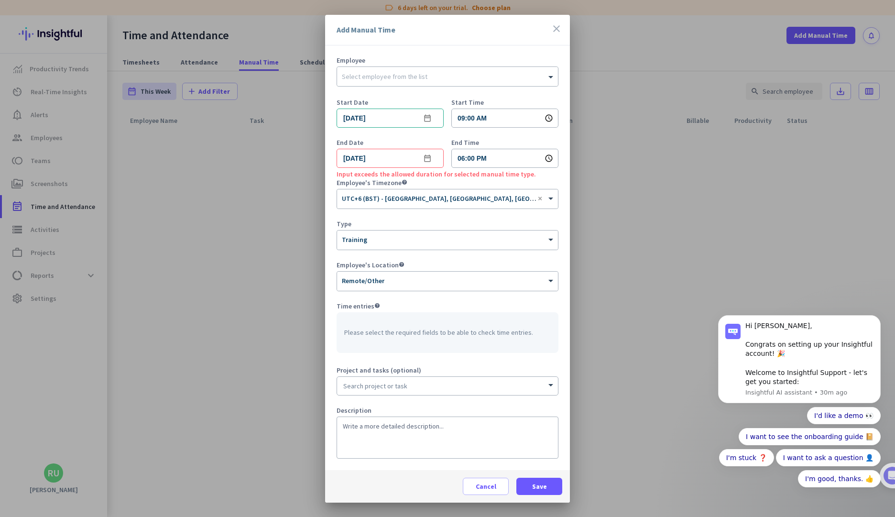
click at [426, 382] on input at bounding box center [447, 386] width 221 height 18
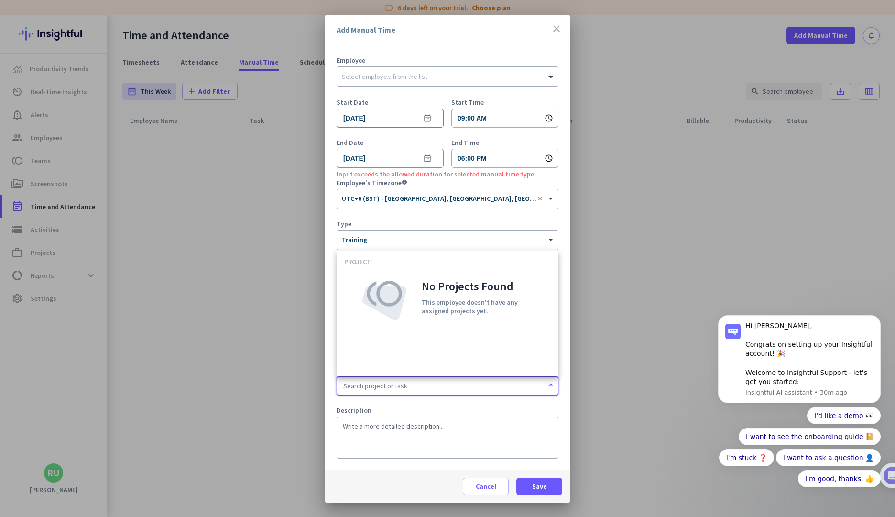
click at [414, 407] on div "Description" at bounding box center [448, 410] width 222 height 7
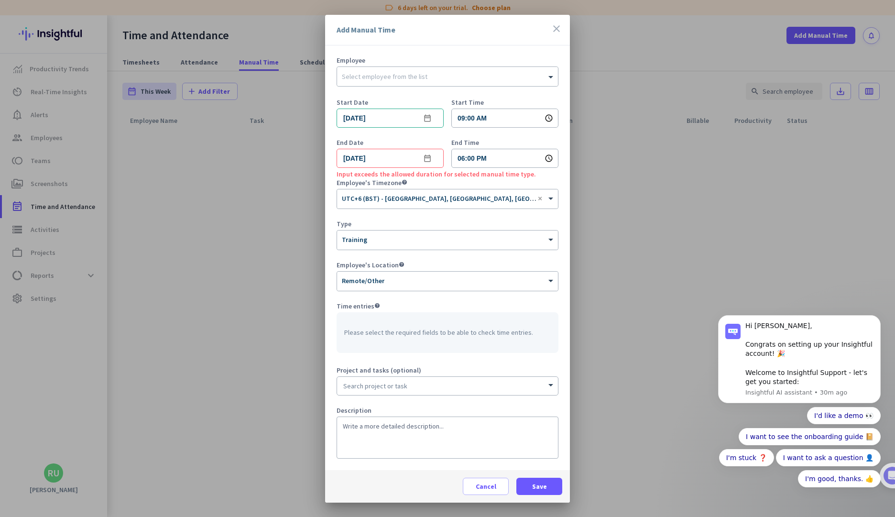
click at [556, 28] on icon "close" at bounding box center [556, 28] width 11 height 11
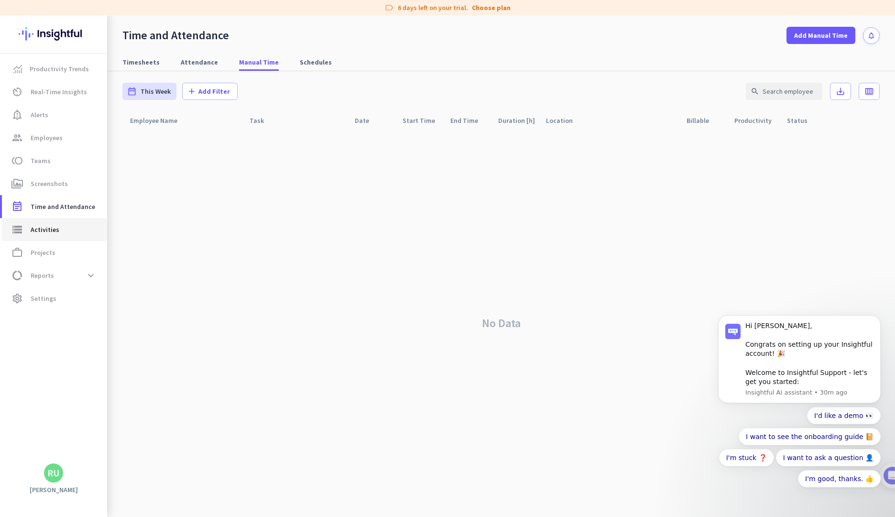
click at [59, 237] on link "storage Activities" at bounding box center [54, 229] width 105 height 23
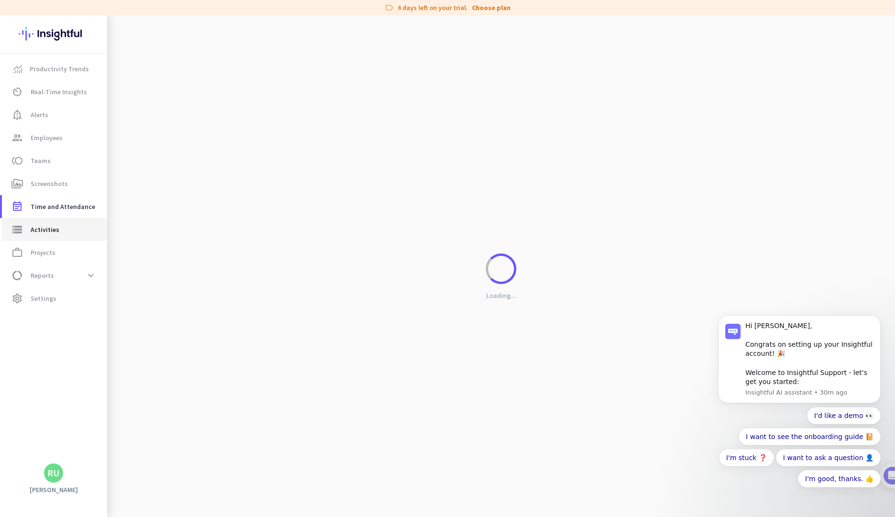
type input "[DATE]"
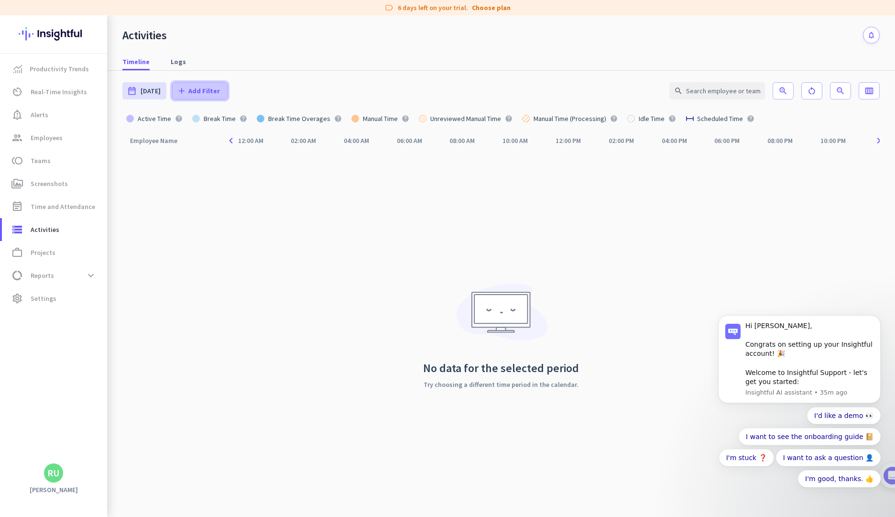
click at [180, 93] on icon "add" at bounding box center [182, 91] width 10 height 10
click at [312, 83] on div at bounding box center [447, 258] width 895 height 517
click at [177, 66] on span "Logs" at bounding box center [178, 61] width 15 height 17
type input "[DATE] - [DATE]"
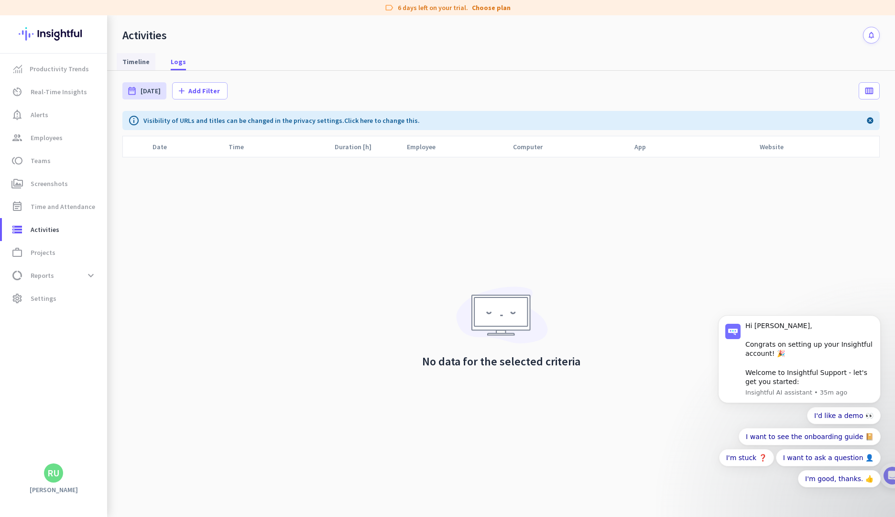
click at [140, 65] on span "Timeline" at bounding box center [135, 62] width 27 height 10
type input "[DATE]"
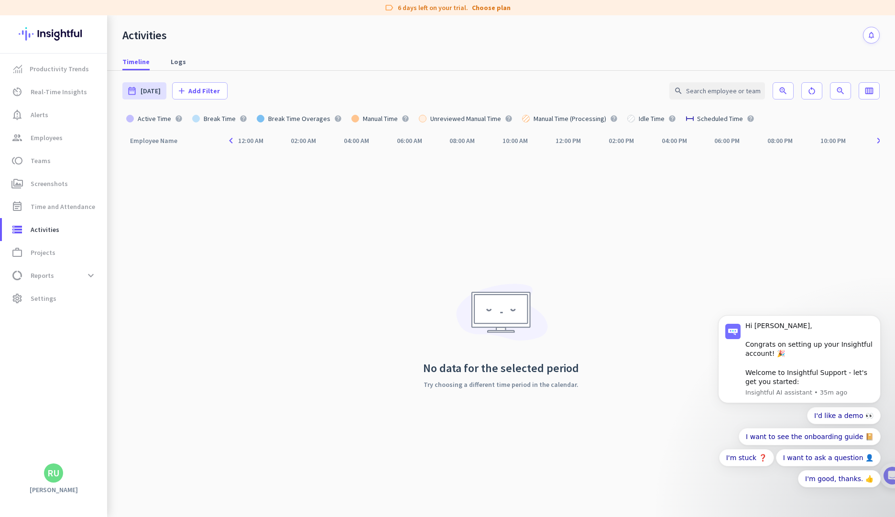
click at [295, 140] on div "02:00 AM" at bounding box center [304, 140] width 26 height 7
click at [879, 141] on icon "navigate_next" at bounding box center [879, 140] width 12 height 11
click at [227, 139] on icon "navigate_before" at bounding box center [231, 140] width 12 height 11
click at [878, 315] on icon "Dismiss notification" at bounding box center [878, 317] width 5 height 5
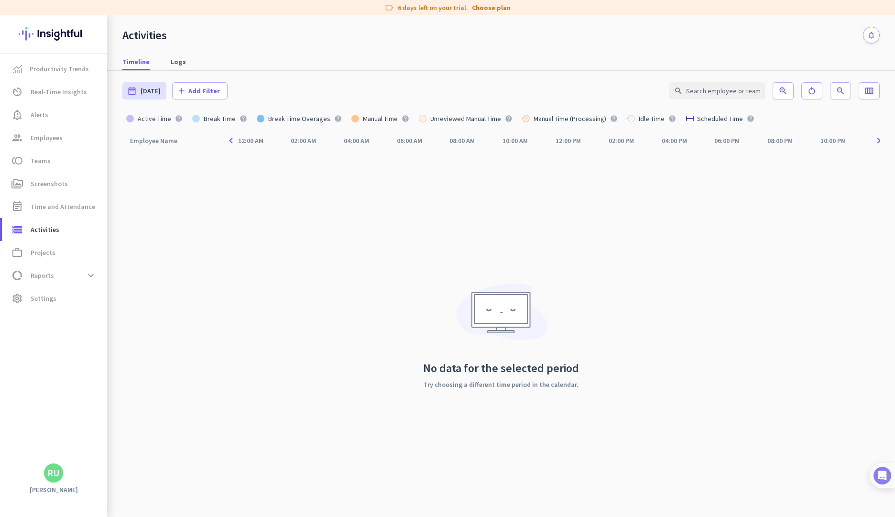
click at [893, 476] on div at bounding box center [882, 475] width 25 height 25
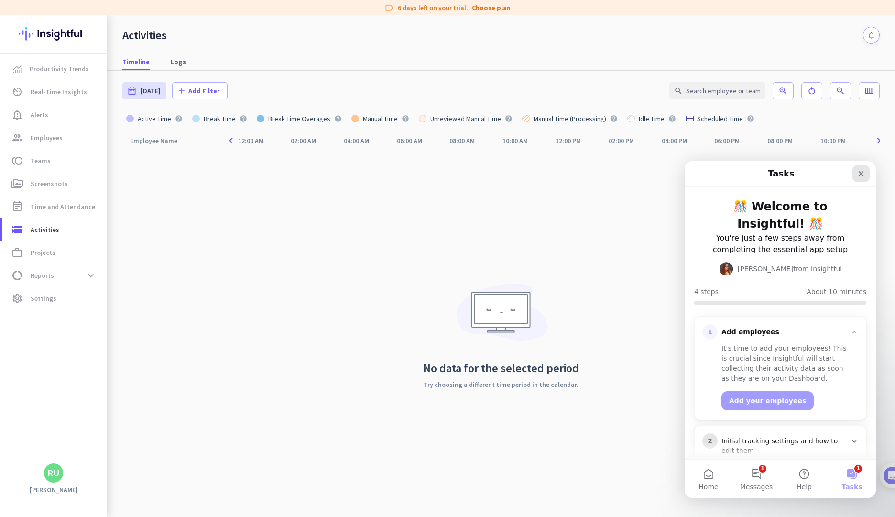
click at [859, 170] on icon "Close" at bounding box center [861, 174] width 8 height 8
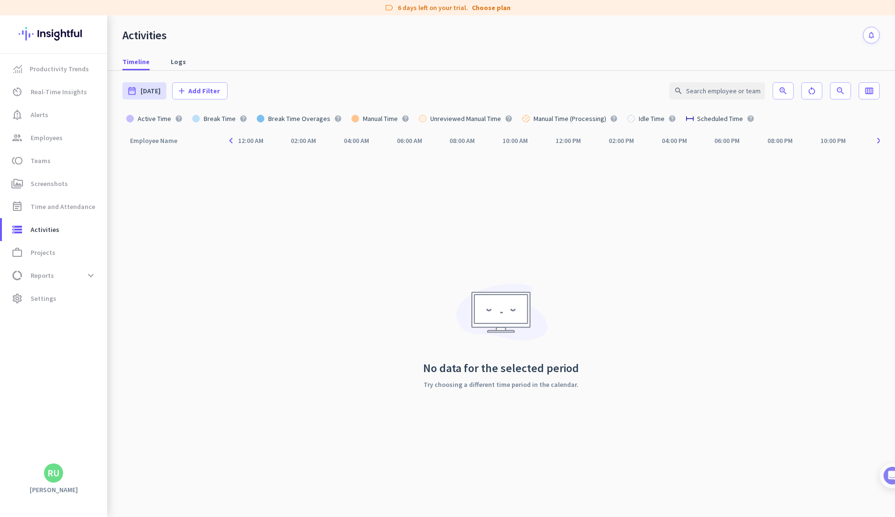
click at [825, 211] on div "Employee Name arrow_drop_up navigate_before 12:00 AM 02:00 AM 04:00 AM 06:00 AM…" at bounding box center [500, 324] width 757 height 385
click at [866, 91] on icon "calendar_view_week" at bounding box center [870, 91] width 10 height 10
click at [808, 138] on mat-list-option "Team" at bounding box center [832, 132] width 96 height 17
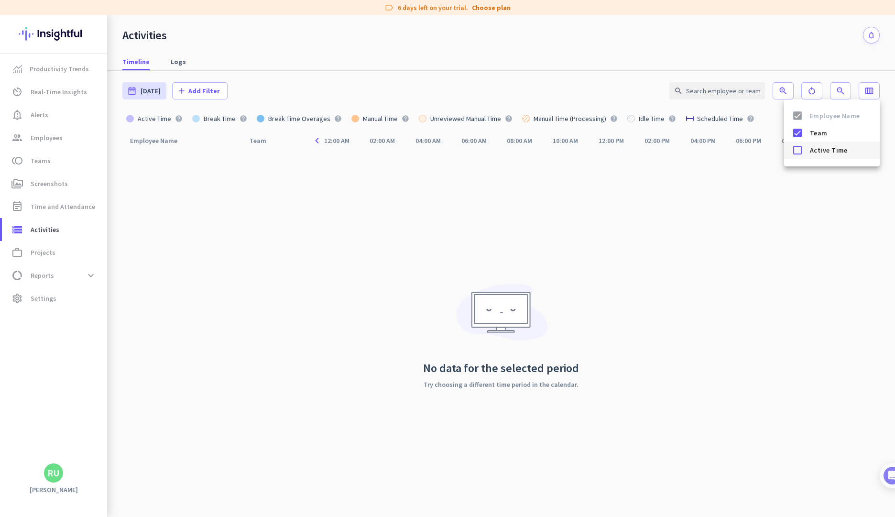
click at [817, 152] on span "Active Time" at bounding box center [841, 149] width 62 height 11
click at [806, 127] on div at bounding box center [797, 132] width 19 height 19
click at [804, 114] on span at bounding box center [797, 115] width 19 height 19
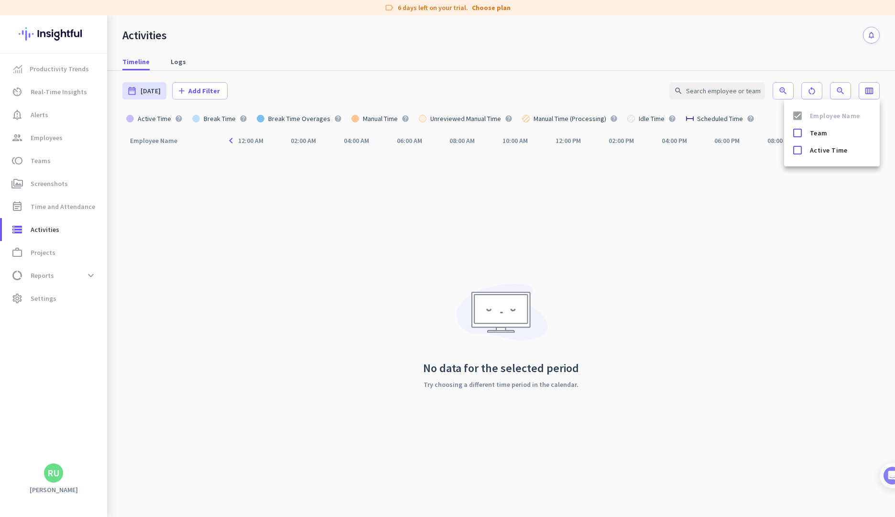
drag, startPoint x: 789, startPoint y: 200, endPoint x: 785, endPoint y: 187, distance: 13.0
click at [788, 198] on div at bounding box center [447, 258] width 895 height 517
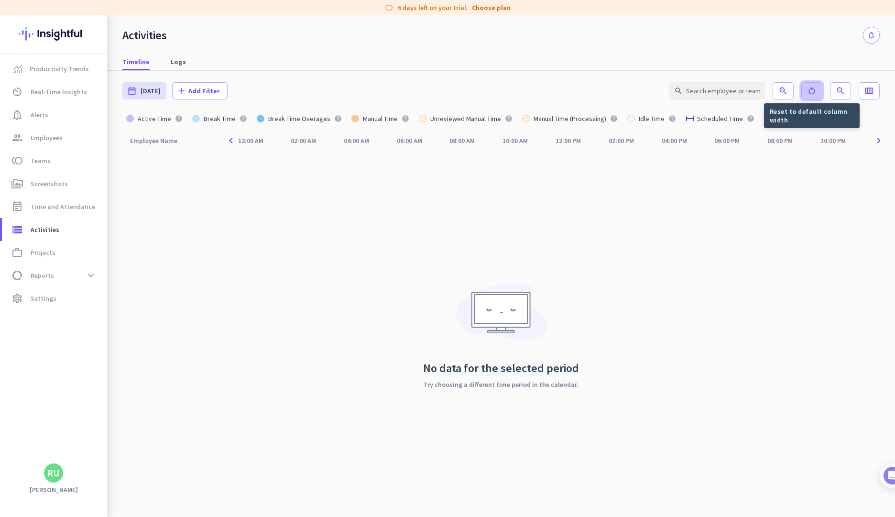
click at [812, 90] on icon "restart_alt" at bounding box center [812, 91] width 10 height 10
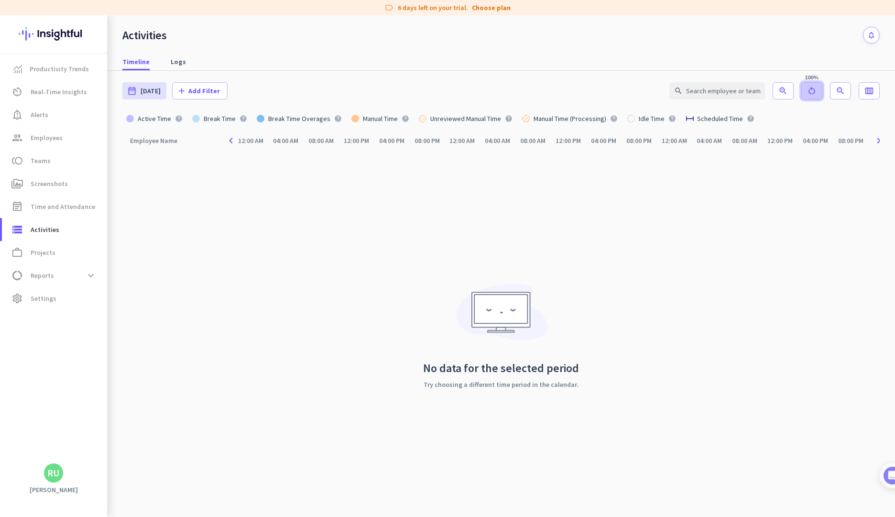
click at [812, 90] on icon "restart_alt" at bounding box center [812, 91] width 10 height 10
click at [630, 273] on div "Employee Name arrow_drop_up navigate_before 12:00 AM 04:00 AM 08:00 AM 12:00 PM…" at bounding box center [500, 324] width 757 height 385
click at [58, 252] on span "work_outline Projects" at bounding box center [55, 252] width 90 height 11
type input "[DATE] - [DATE]"
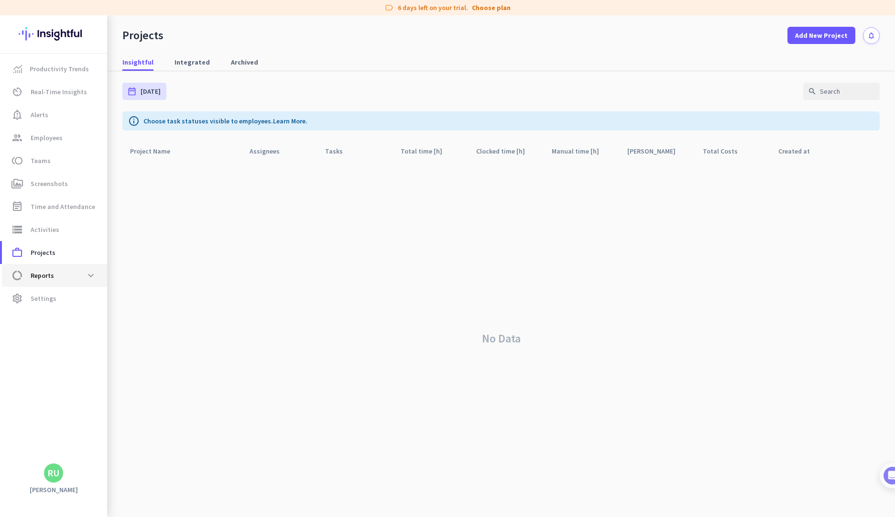
click at [76, 278] on span "data_usage Reports expand_more" at bounding box center [55, 275] width 90 height 17
click at [58, 297] on span "Work Type" at bounding box center [36, 298] width 52 height 23
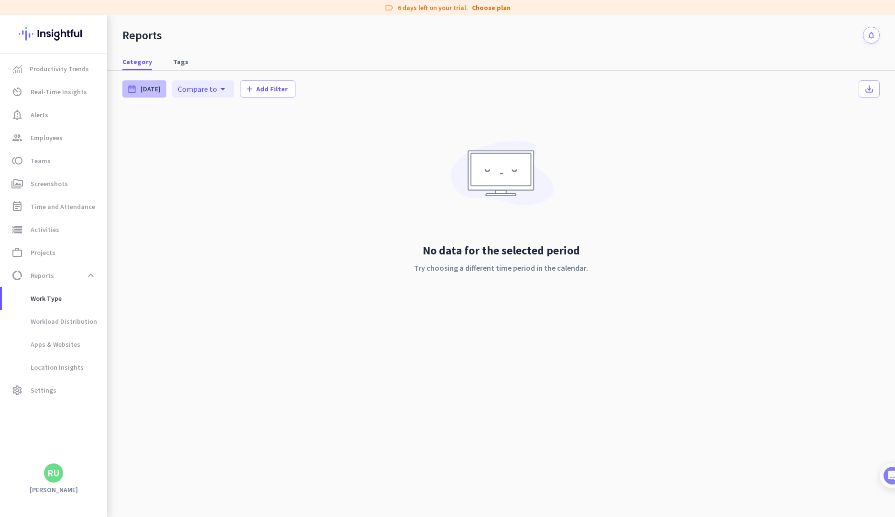
click at [137, 94] on div "date_range [DATE]" at bounding box center [144, 88] width 44 height 17
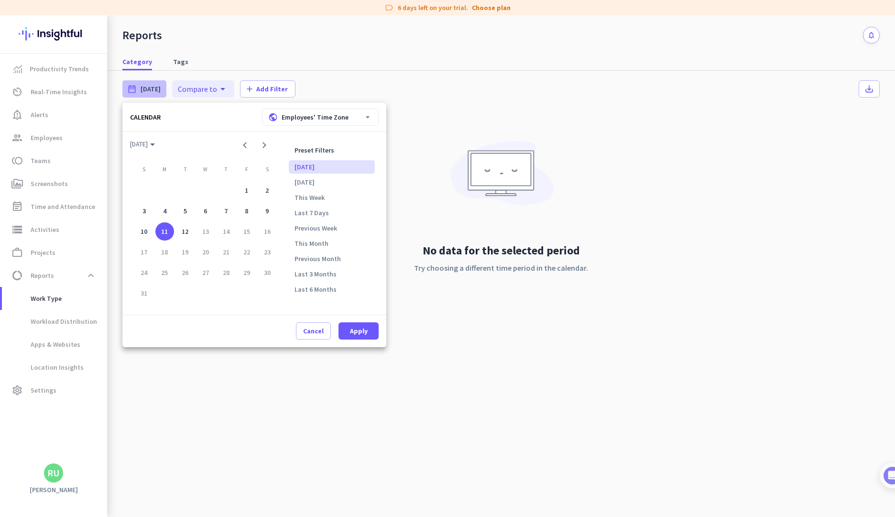
drag, startPoint x: 529, startPoint y: 107, endPoint x: 479, endPoint y: 139, distance: 59.6
click at [529, 107] on div at bounding box center [447, 258] width 895 height 517
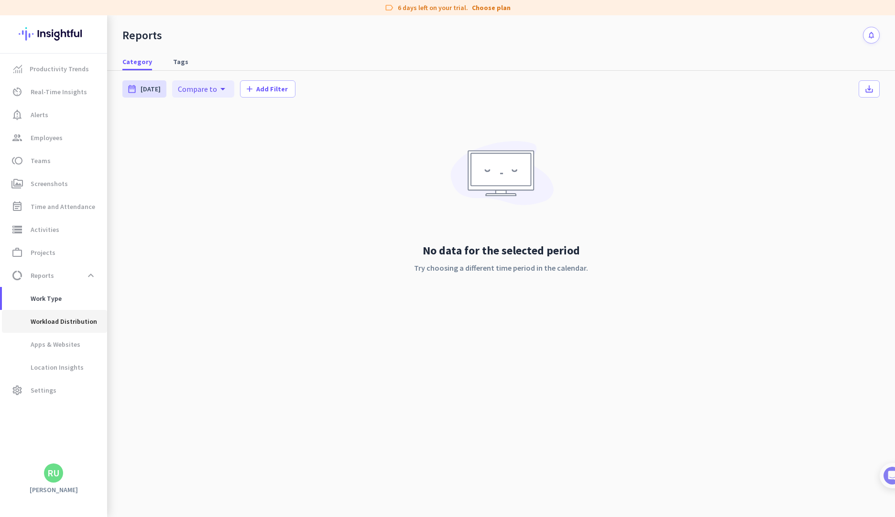
click at [75, 318] on span "Workload Distribution" at bounding box center [54, 321] width 88 height 23
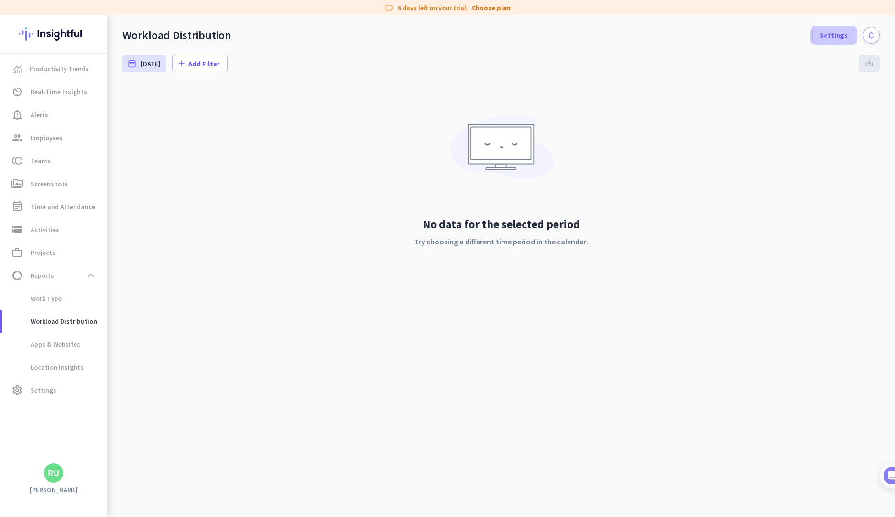
click at [826, 38] on span "Settings" at bounding box center [834, 36] width 28 height 10
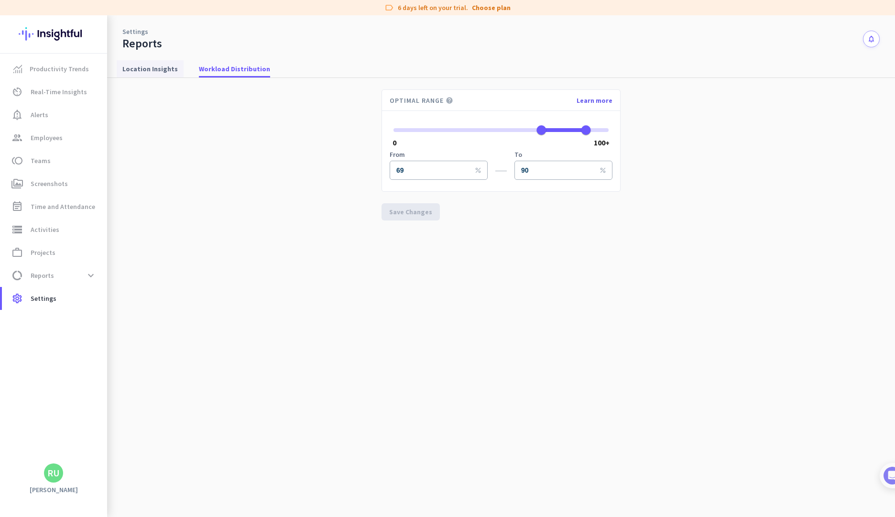
click at [171, 64] on span "Location Insights" at bounding box center [149, 69] width 55 height 10
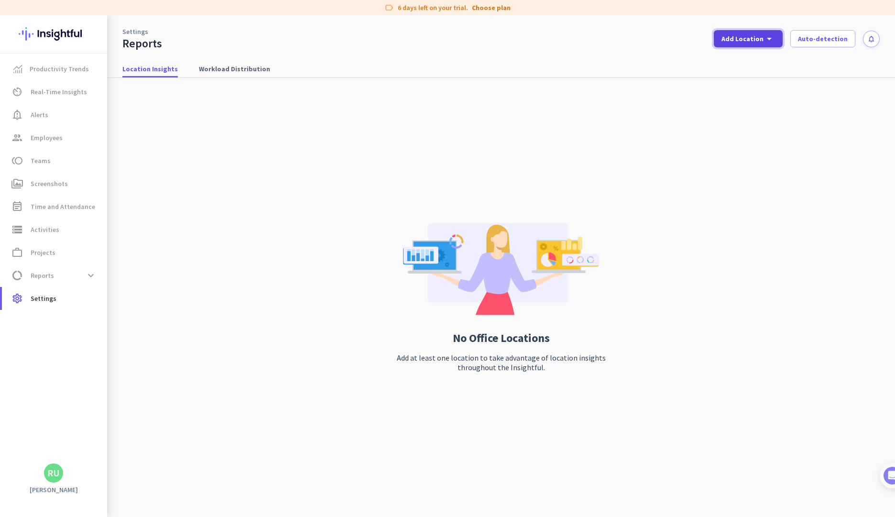
click at [764, 41] on span "Add Location" at bounding box center [743, 39] width 42 height 10
click at [779, 61] on div "Add New Location" at bounding box center [774, 60] width 61 height 10
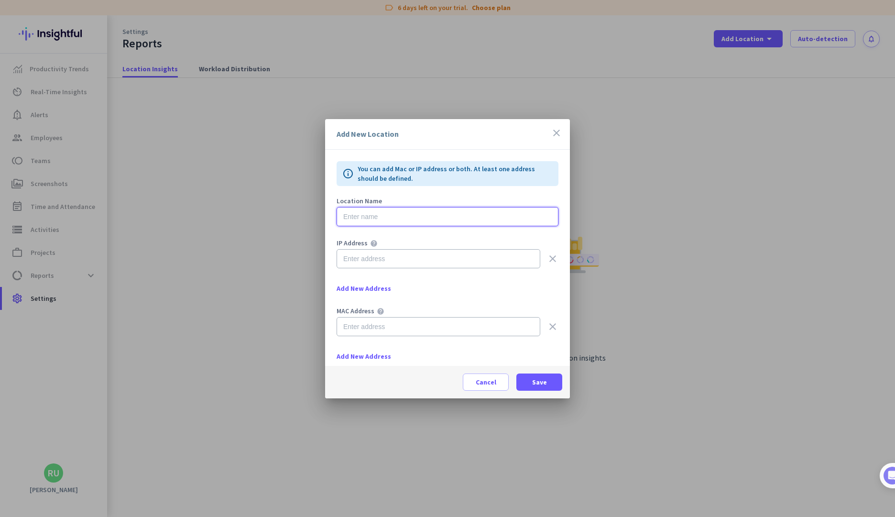
click at [395, 213] on input "text" at bounding box center [448, 216] width 222 height 19
click at [377, 263] on div "IPV4 default gateway" at bounding box center [403, 261] width 80 height 16
click at [343, 266] on input "text" at bounding box center [439, 258] width 204 height 19
click at [373, 332] on input "text" at bounding box center [439, 326] width 204 height 19
click at [459, 293] on div "IP Address help clear Add New Address" at bounding box center [448, 274] width 222 height 68
